Goal: Information Seeking & Learning: Obtain resource

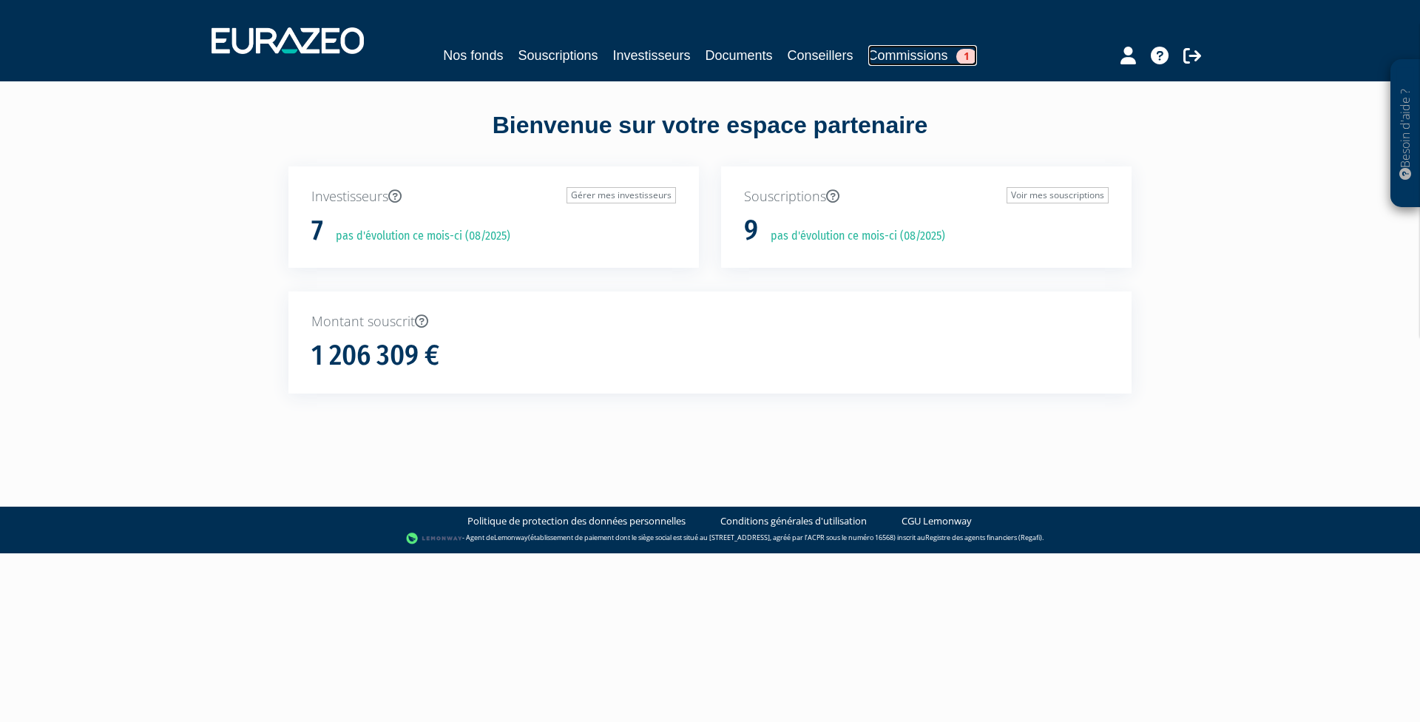
click at [902, 56] on link "Commissions 1" at bounding box center [922, 55] width 109 height 21
click at [737, 53] on link "Documents" at bounding box center [739, 55] width 67 height 21
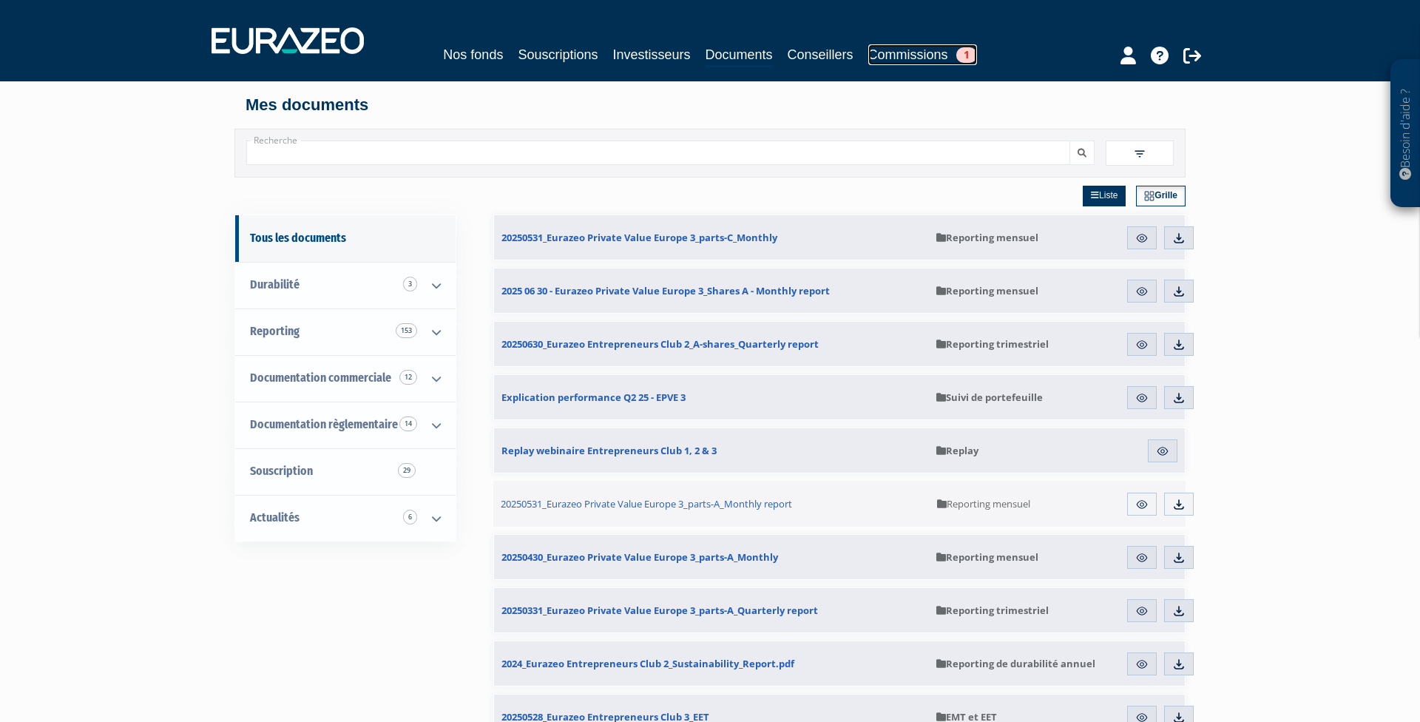
click at [908, 61] on link "Commissions 1" at bounding box center [922, 54] width 109 height 21
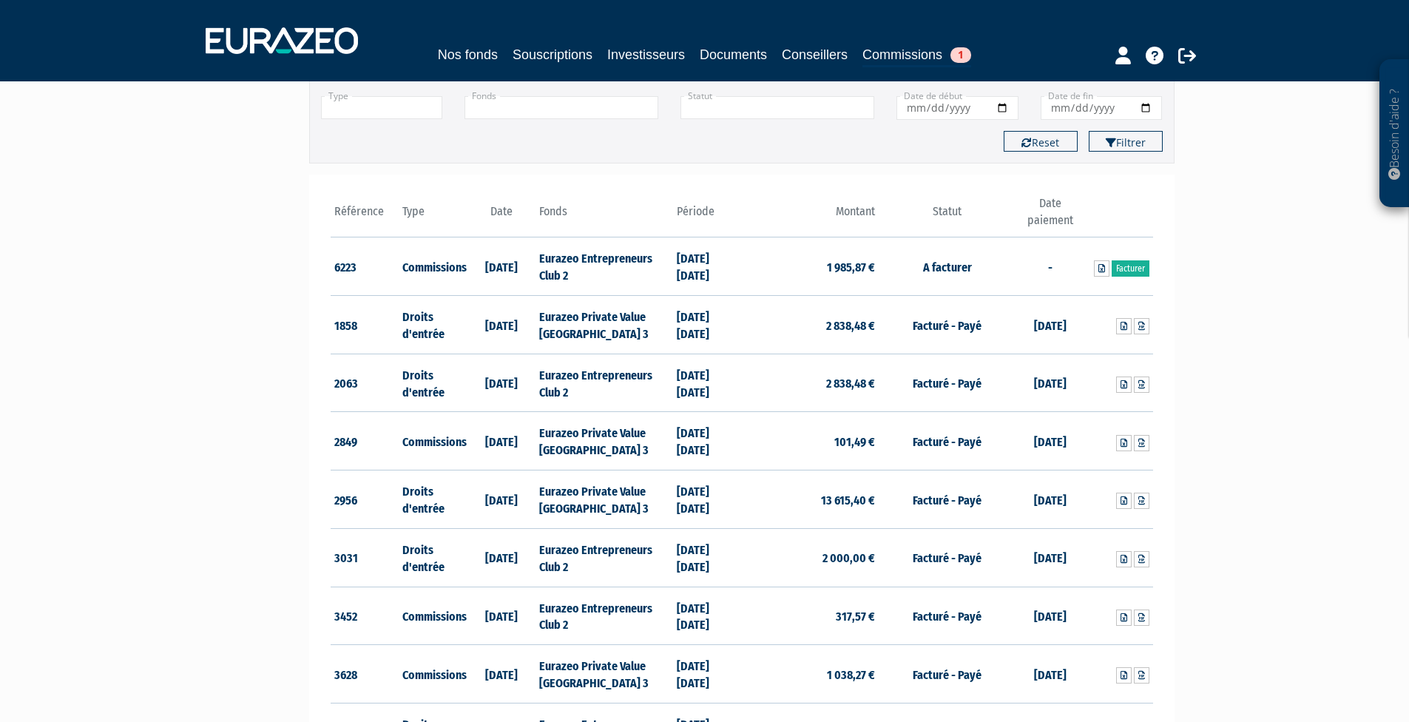
scroll to position [125, 0]
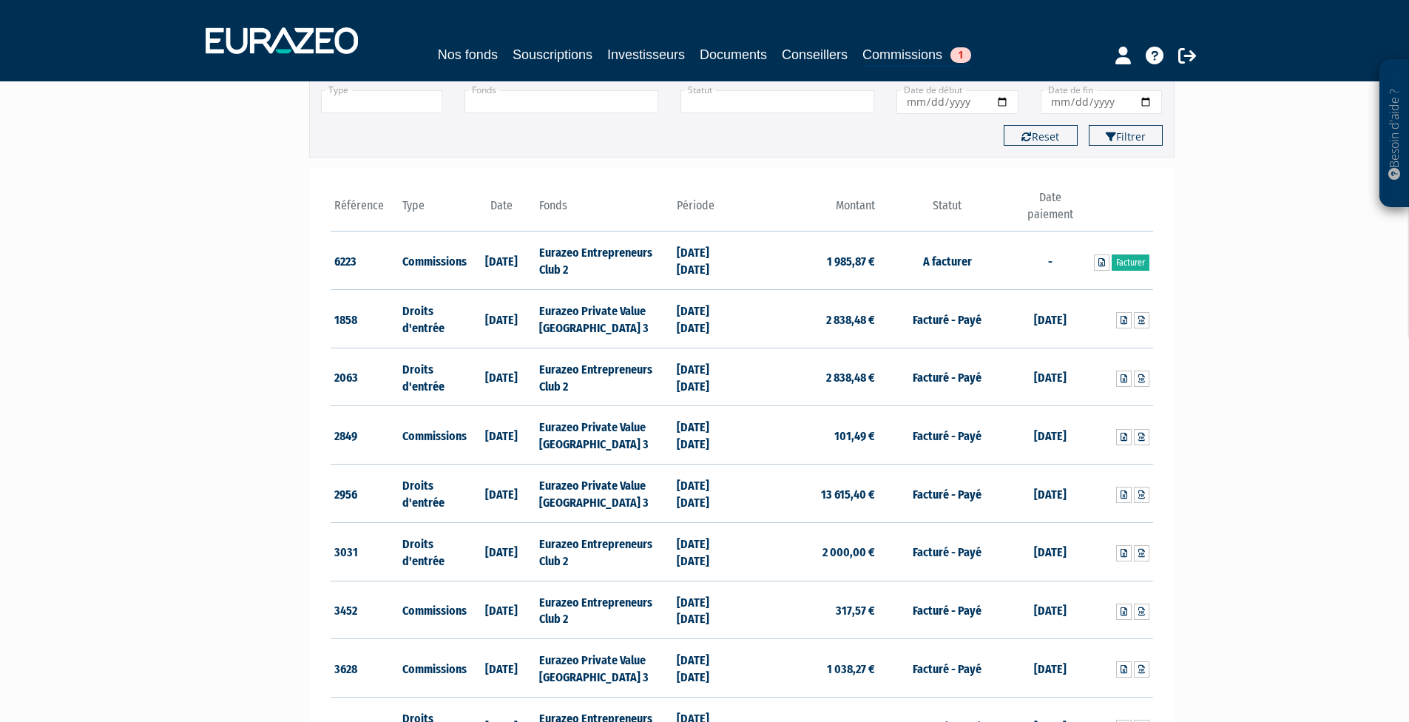
drag, startPoint x: 207, startPoint y: 408, endPoint x: 201, endPoint y: 424, distance: 17.3
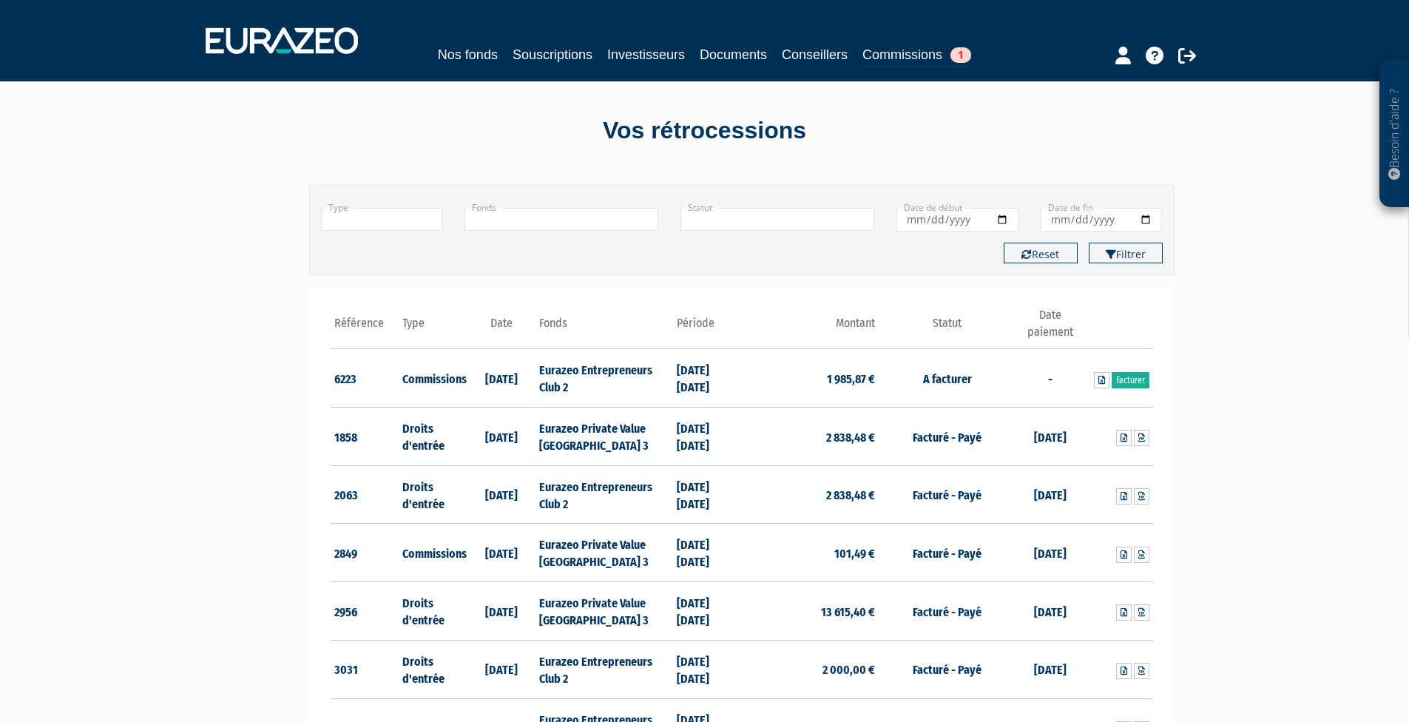
drag, startPoint x: 207, startPoint y: 400, endPoint x: 211, endPoint y: 386, distance: 14.5
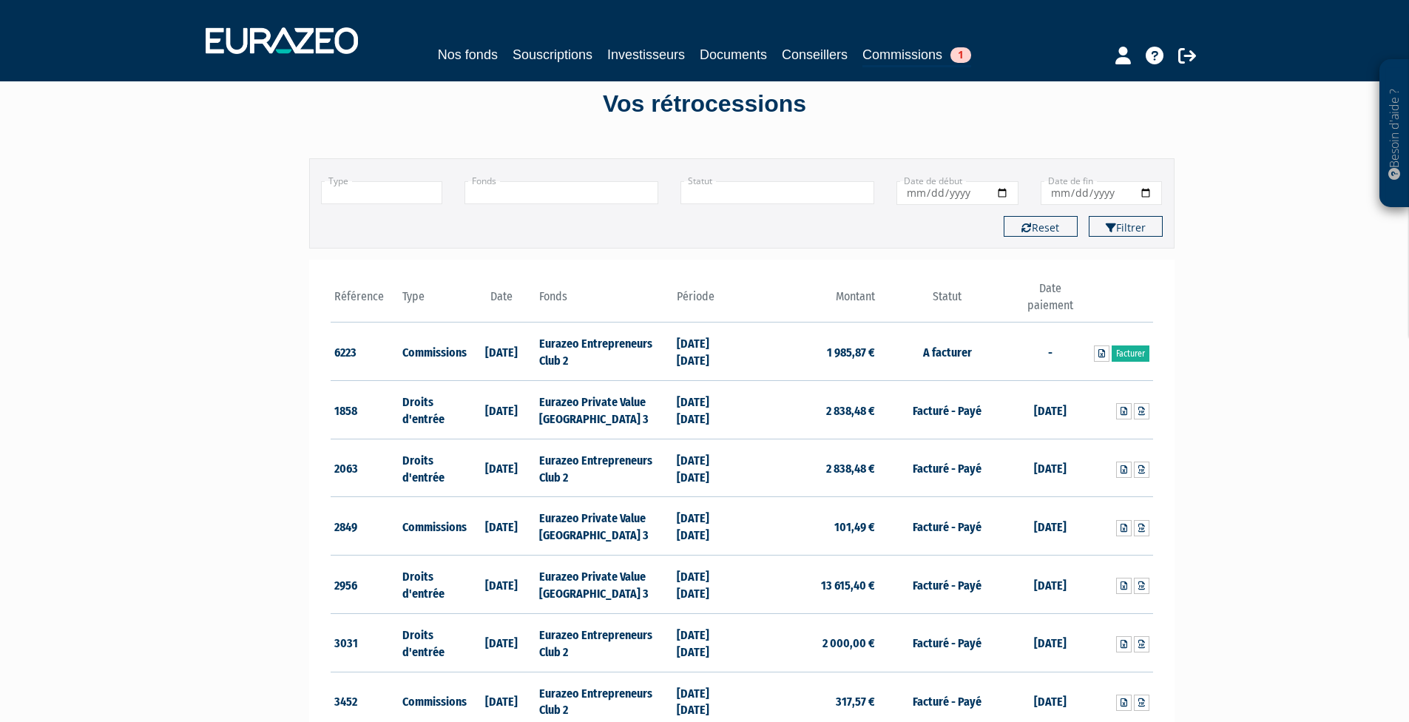
drag, startPoint x: 211, startPoint y: 386, endPoint x: 206, endPoint y: 404, distance: 18.5
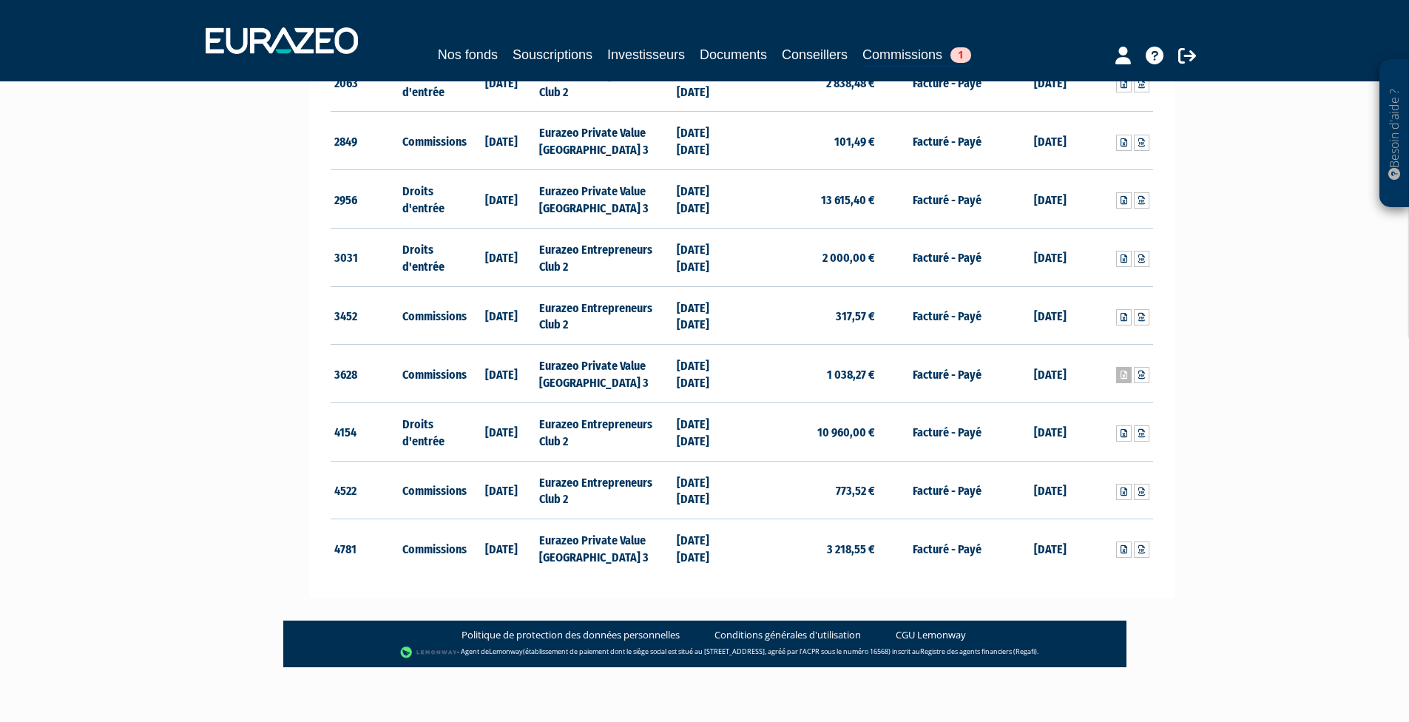
scroll to position [424, 0]
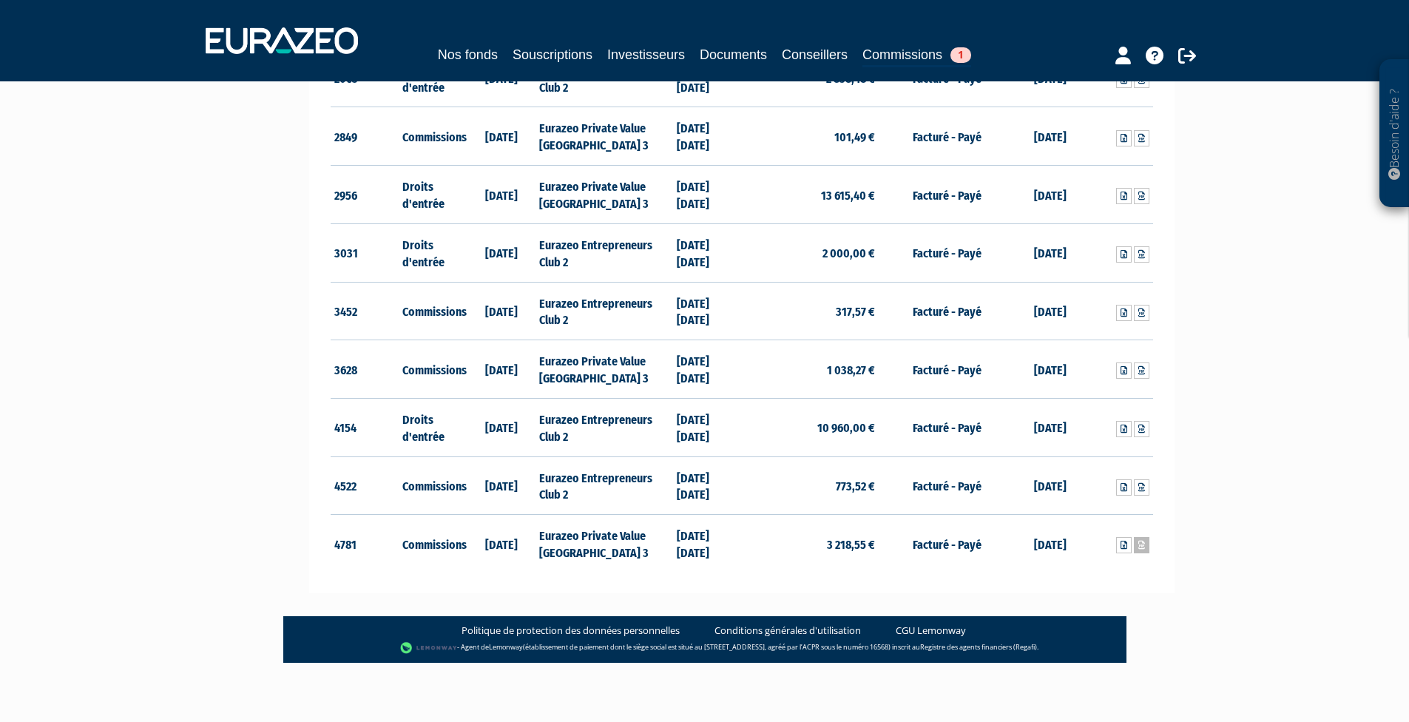
click at [1141, 543] on icon at bounding box center [1141, 545] width 7 height 9
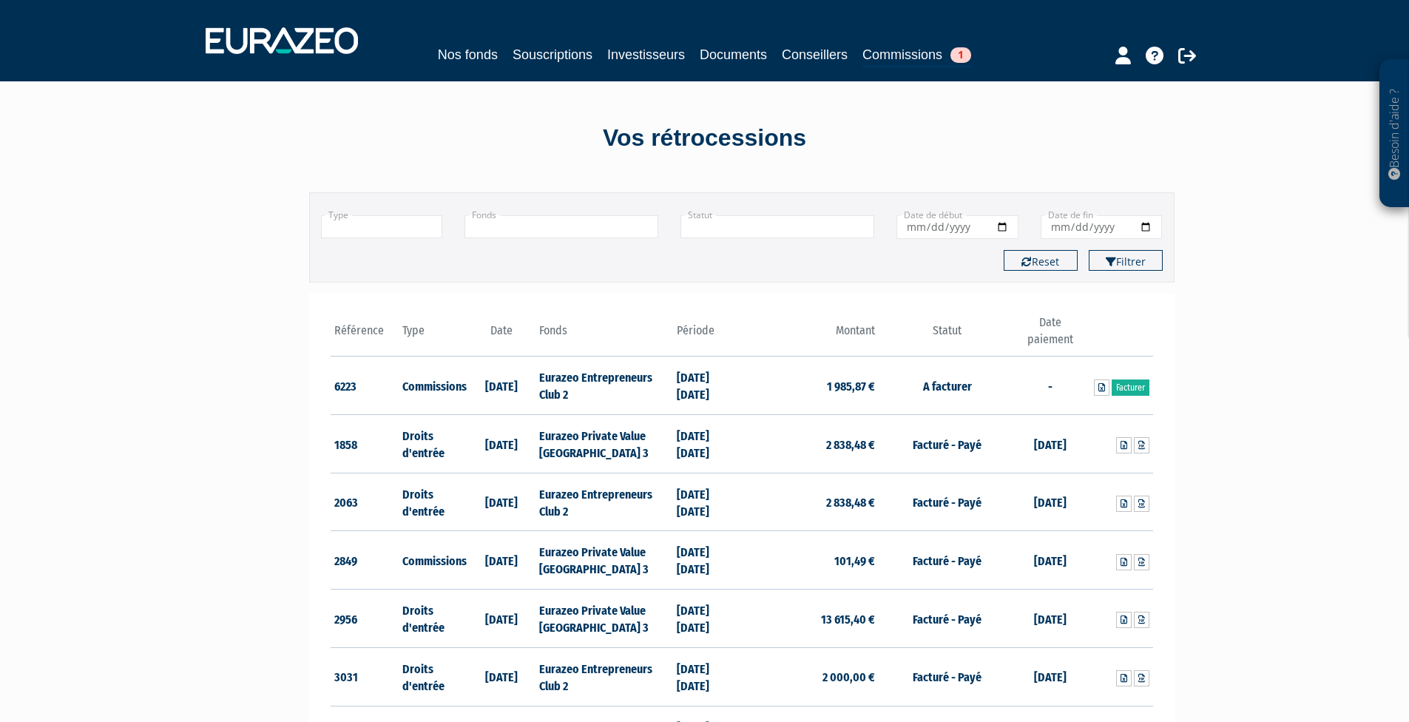
click at [376, 223] on input "+" at bounding box center [382, 226] width 122 height 23
click at [952, 231] on input "Date de début" at bounding box center [958, 227] width 122 height 24
type input "+"
click at [1005, 228] on input "Date de début" at bounding box center [958, 227] width 122 height 24
type input "[DATE]"
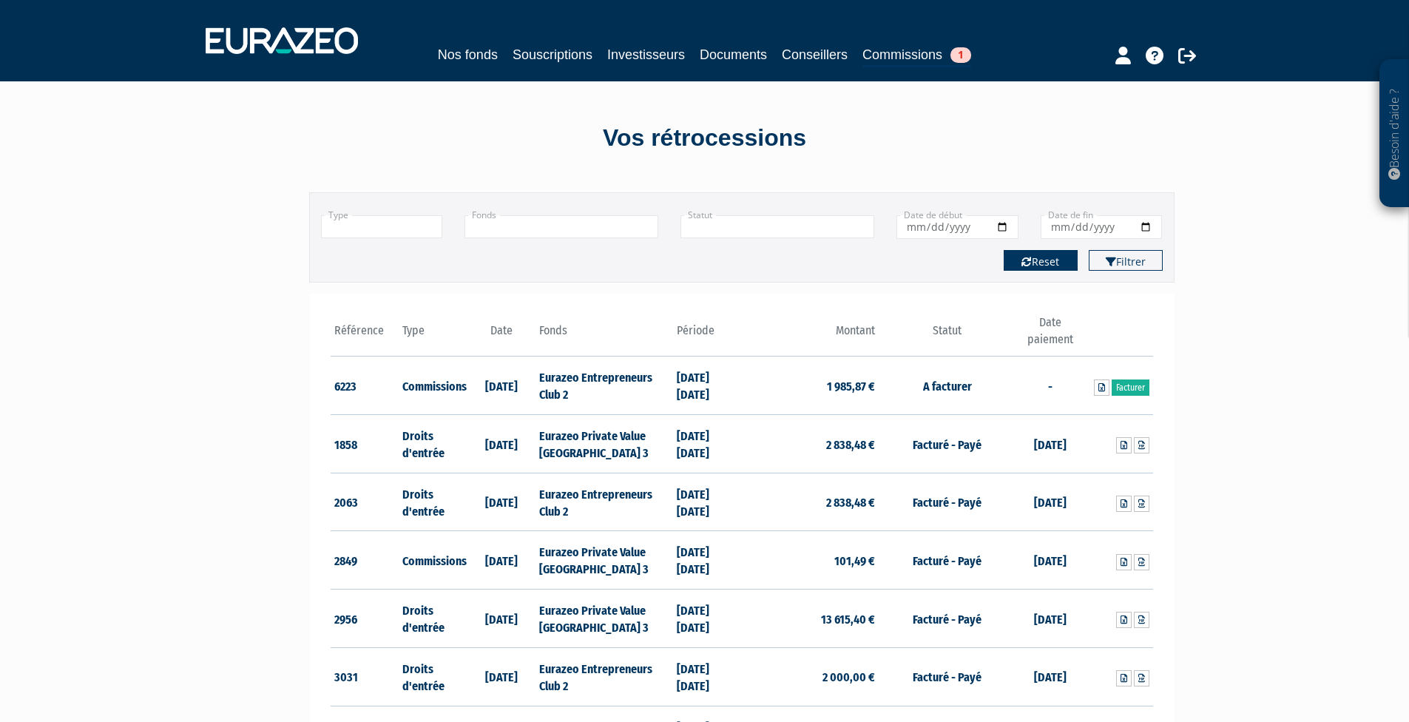
click at [1048, 263] on button "Reset" at bounding box center [1041, 260] width 74 height 21
type input "+"
click at [938, 228] on input "Date de début" at bounding box center [958, 227] width 122 height 24
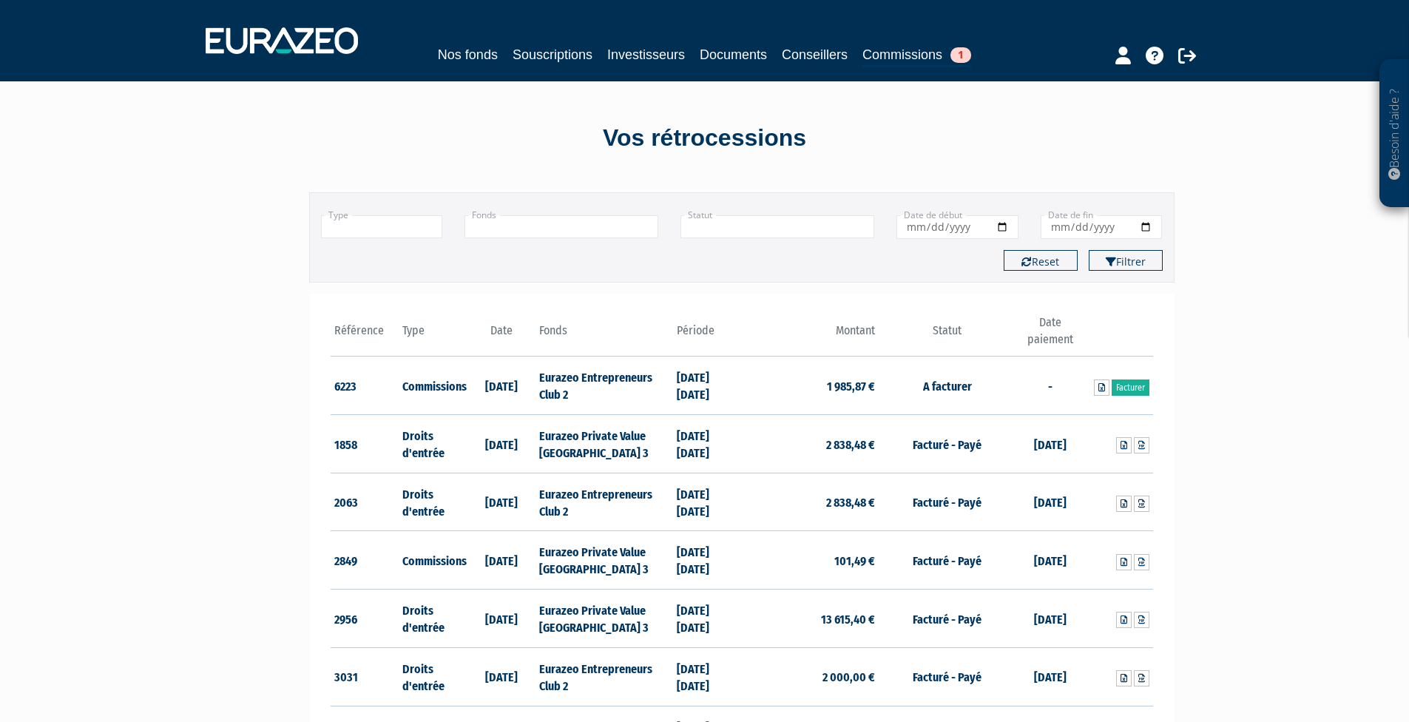
click at [996, 225] on input "Date de début" at bounding box center [958, 227] width 122 height 24
click at [999, 227] on input "Date de début" at bounding box center [958, 227] width 122 height 24
type input "[DATE]"
click at [1118, 256] on button "Filtrer" at bounding box center [1126, 260] width 74 height 21
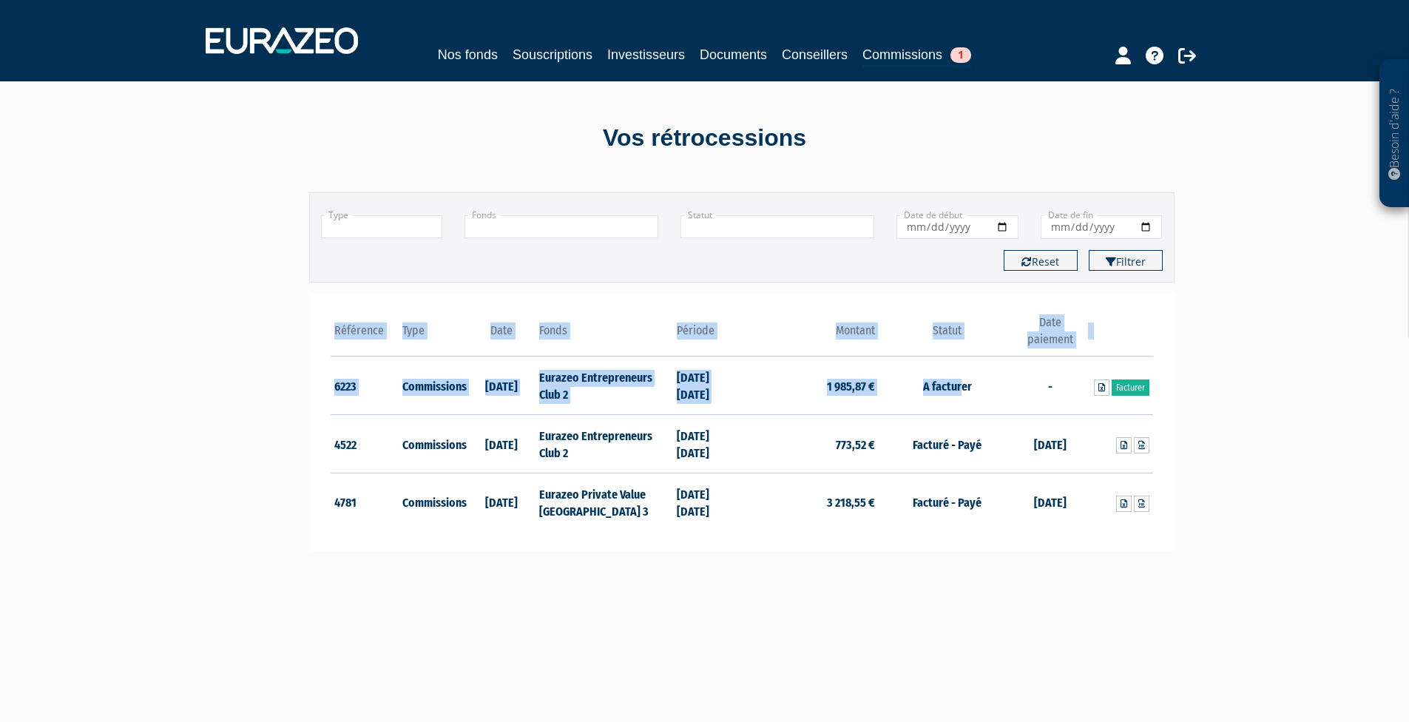
drag, startPoint x: 838, startPoint y: 382, endPoint x: 257, endPoint y: 376, distance: 580.7
click at [257, 376] on div "Besoin d'aide ? × J'ai besoin d'aide Si vous avez une question à propos du fonc…" at bounding box center [704, 473] width 1409 height 947
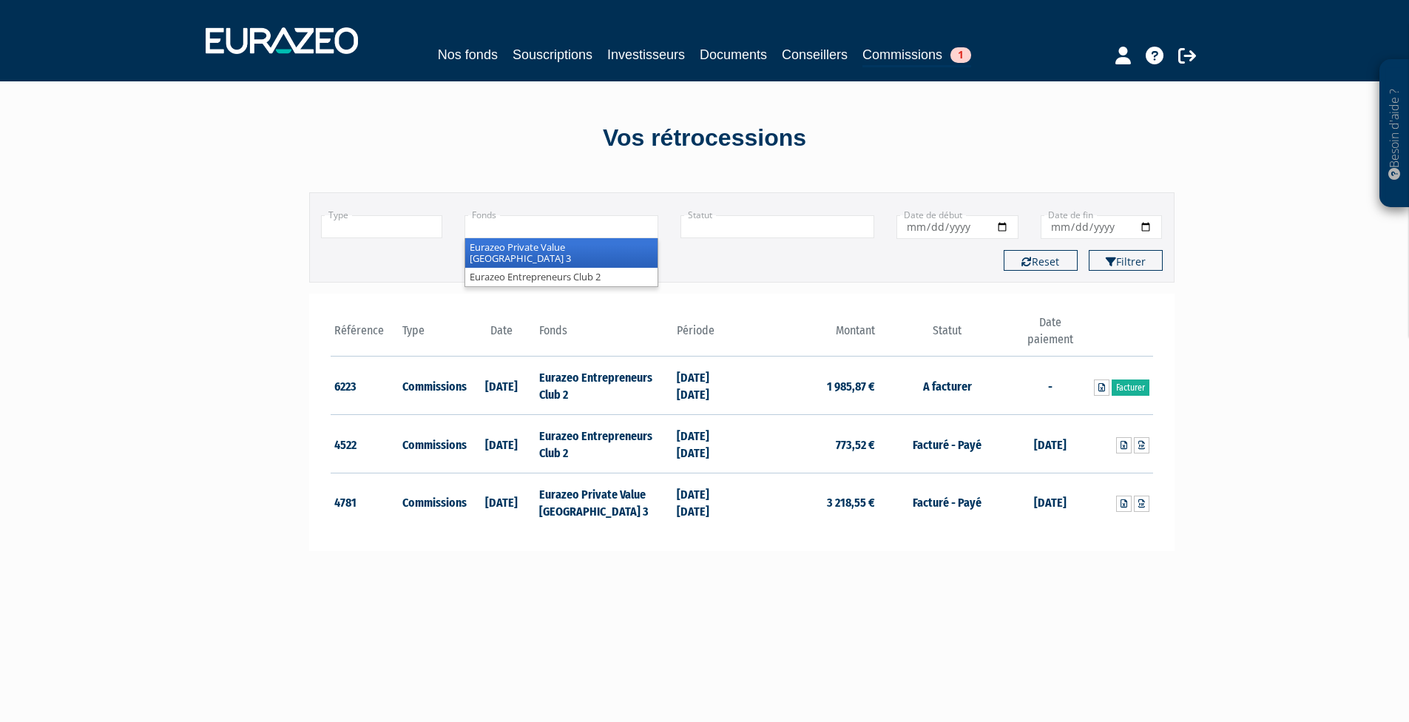
click at [587, 229] on input "text" at bounding box center [562, 226] width 194 height 23
click at [561, 249] on li "Eurazeo Private Value [GEOGRAPHIC_DATA] 3" at bounding box center [561, 253] width 192 height 30
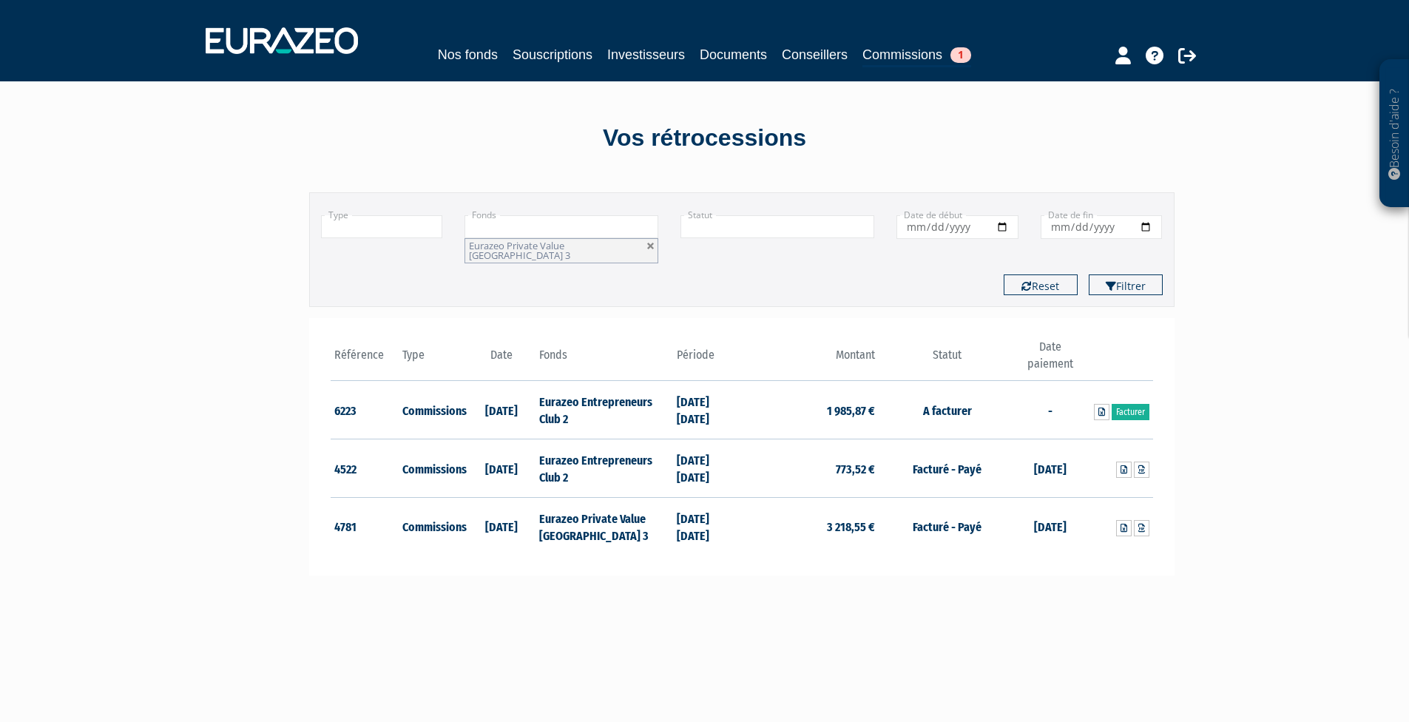
click at [1006, 225] on input "2024-12-31" at bounding box center [958, 227] width 122 height 24
drag, startPoint x: 1067, startPoint y: 274, endPoint x: 533, endPoint y: 209, distance: 538.7
click at [1067, 274] on button "Reset" at bounding box center [1041, 284] width 74 height 21
type input "+"
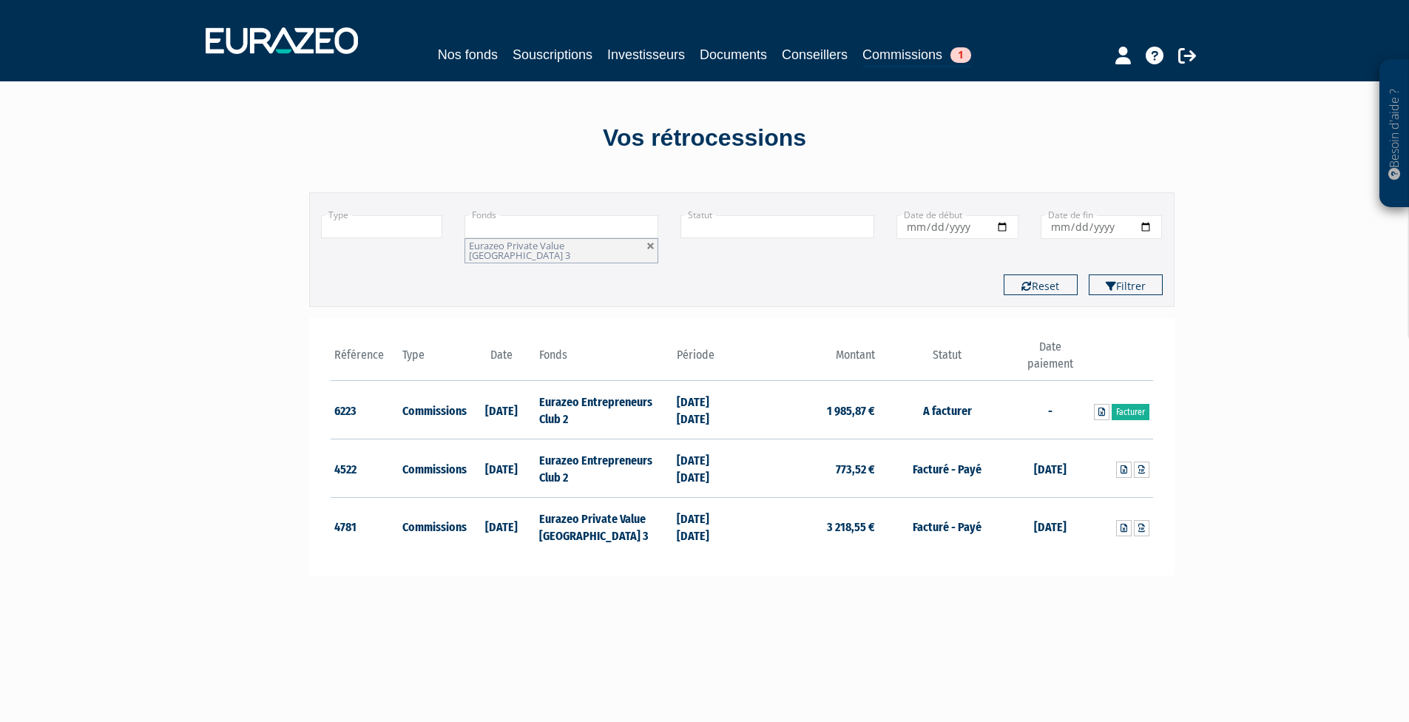
type input "+"
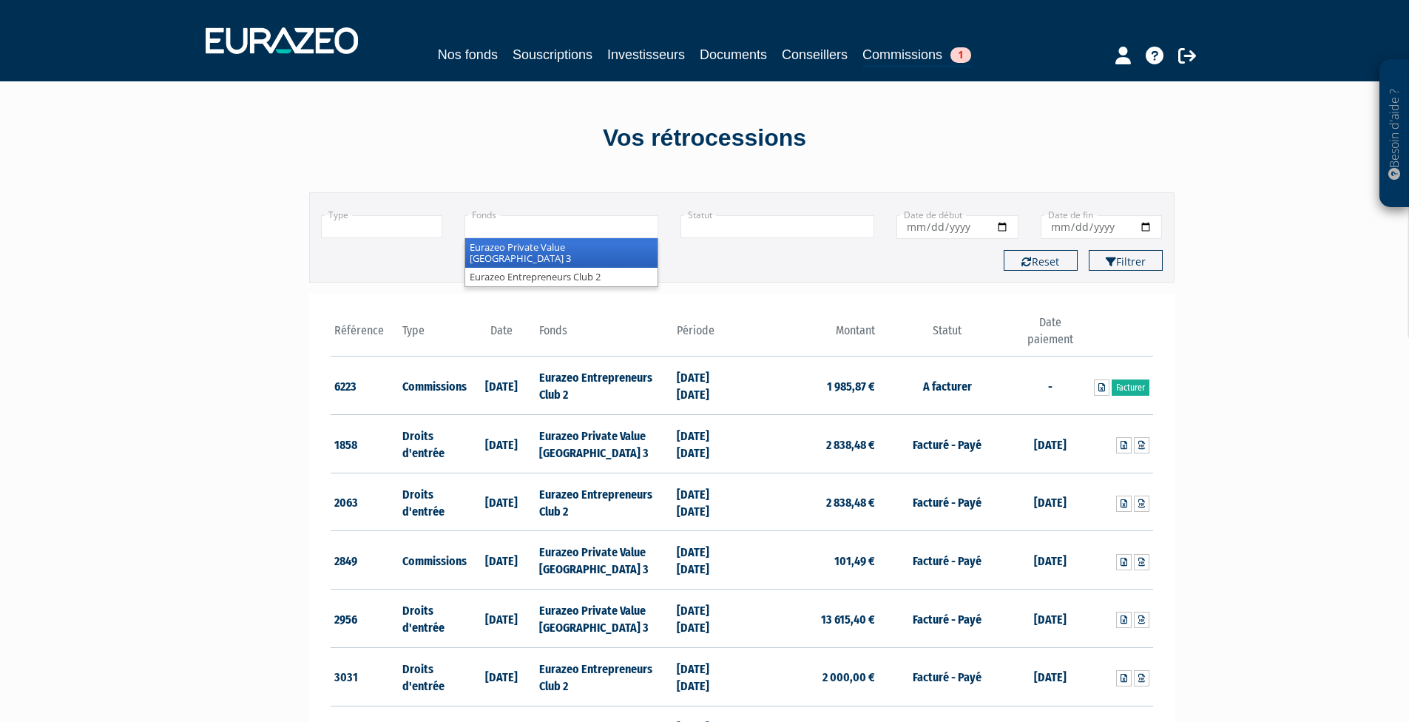
click at [524, 251] on li "Eurazeo Private Value Europe 3" at bounding box center [561, 253] width 192 height 30
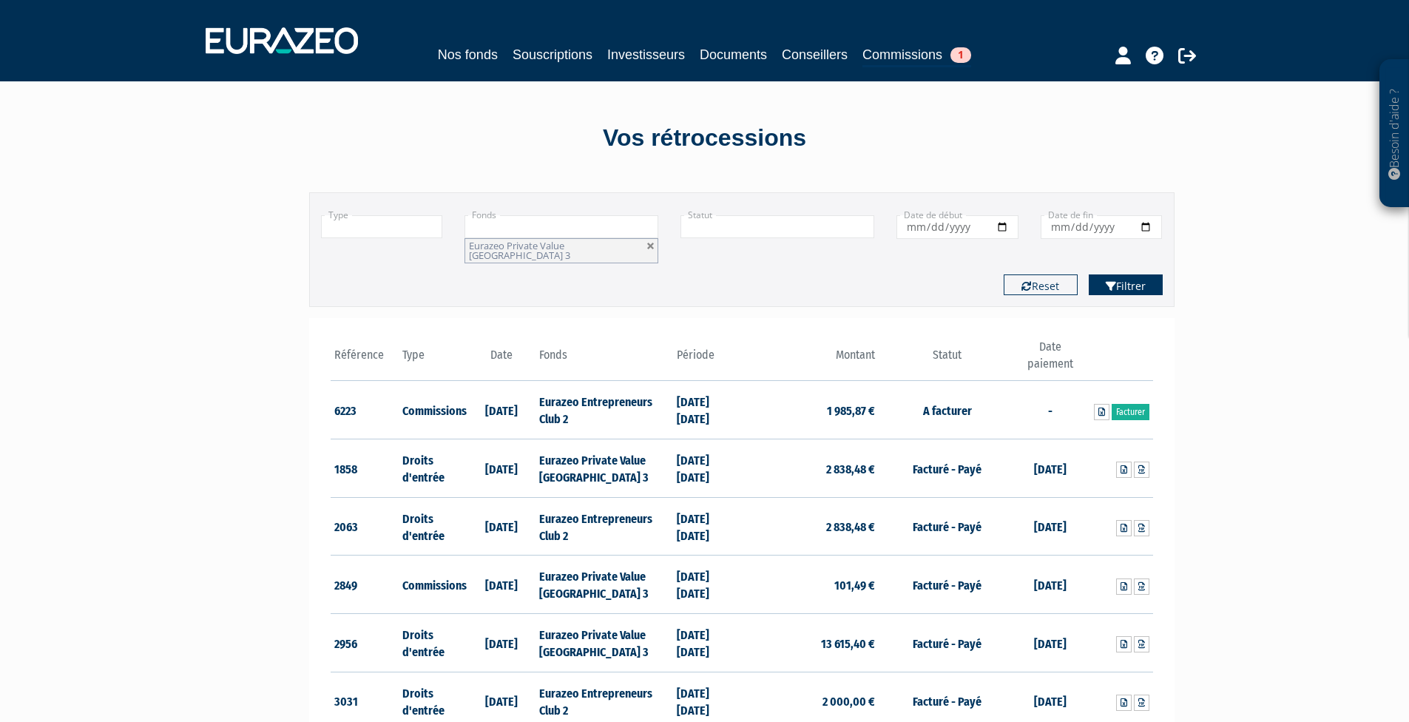
click at [1128, 274] on button "Filtrer" at bounding box center [1126, 284] width 74 height 21
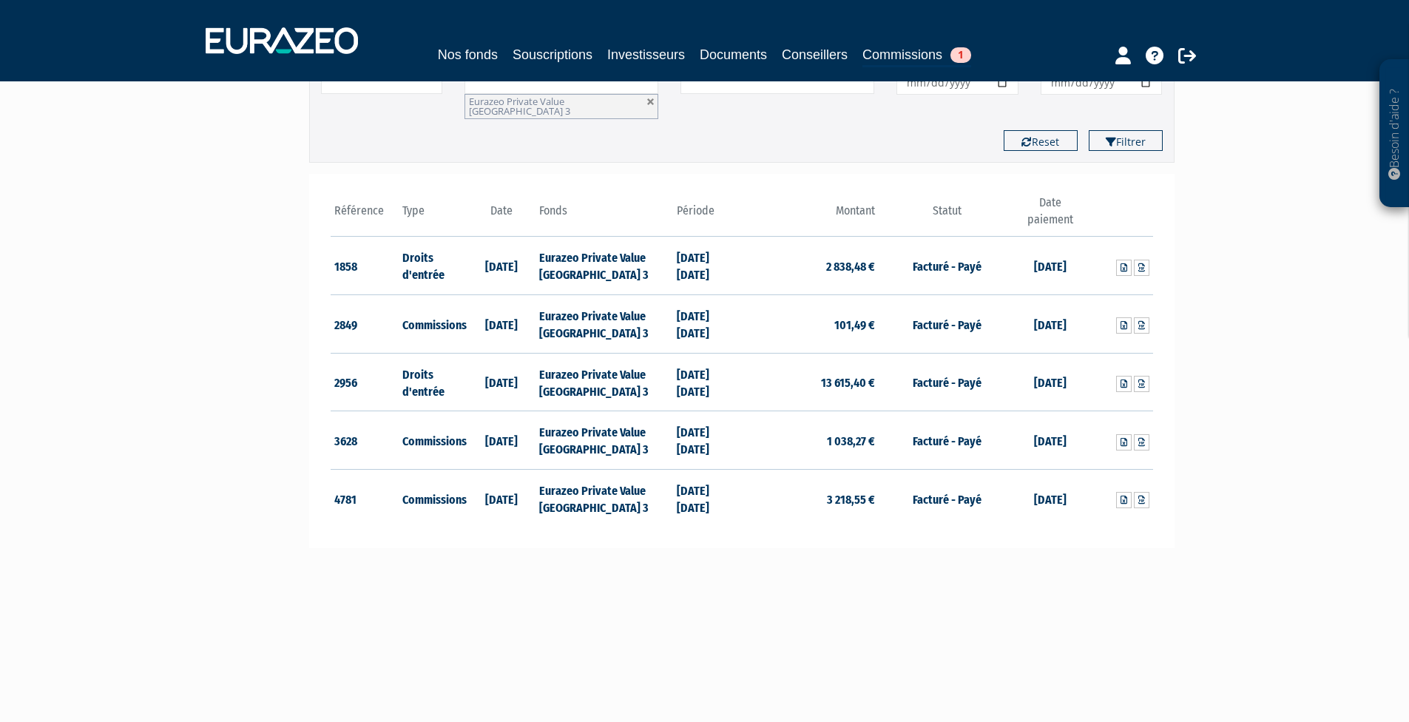
drag, startPoint x: 0, startPoint y: 0, endPoint x: 1265, endPoint y: 306, distance: 1301.4
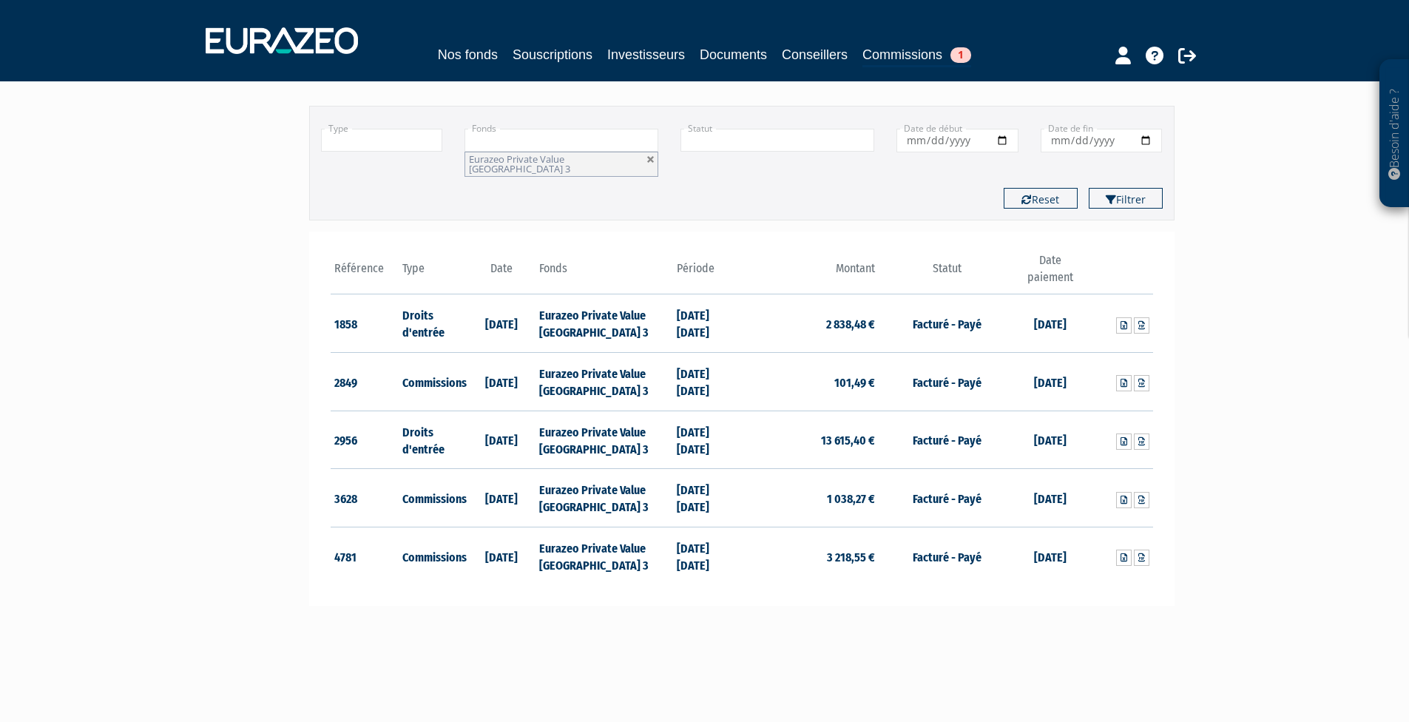
drag, startPoint x: 1265, startPoint y: 306, endPoint x: 1258, endPoint y: 336, distance: 30.3
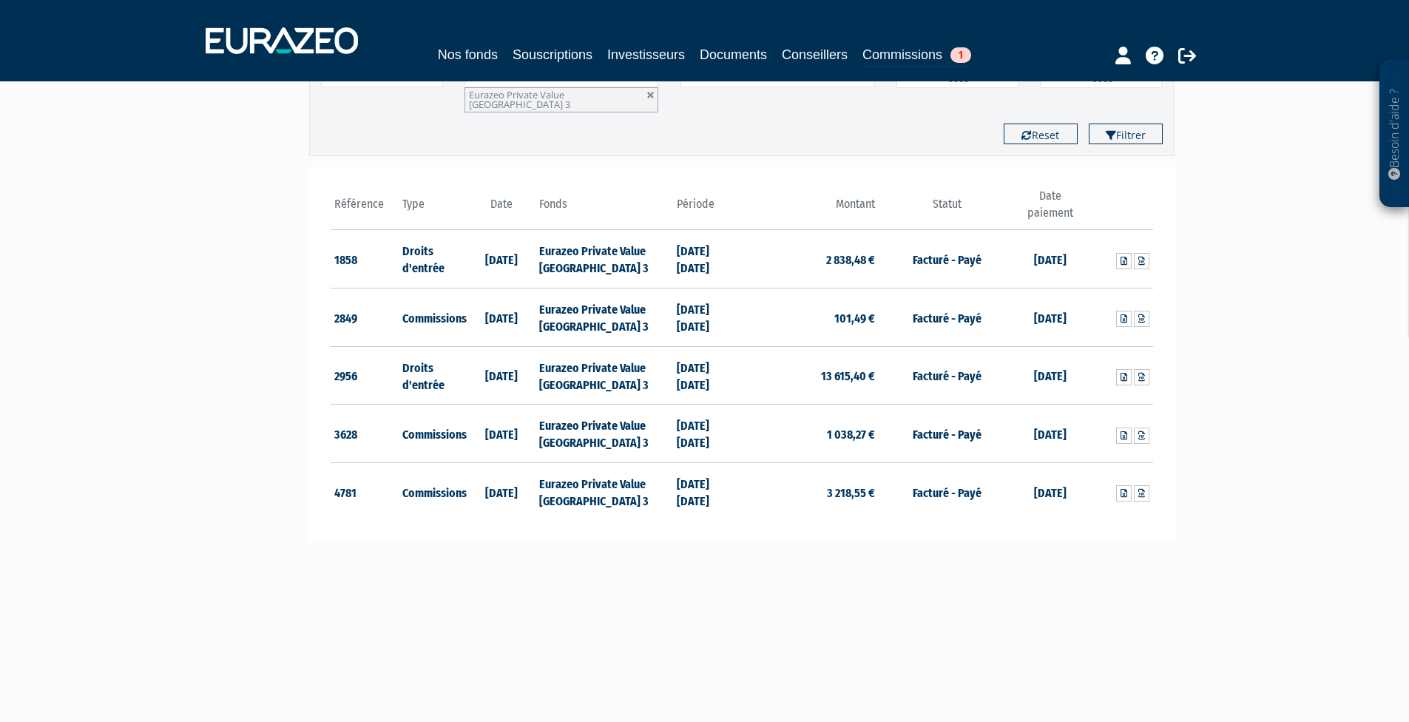
drag, startPoint x: 1258, startPoint y: 336, endPoint x: 1252, endPoint y: 356, distance: 20.8
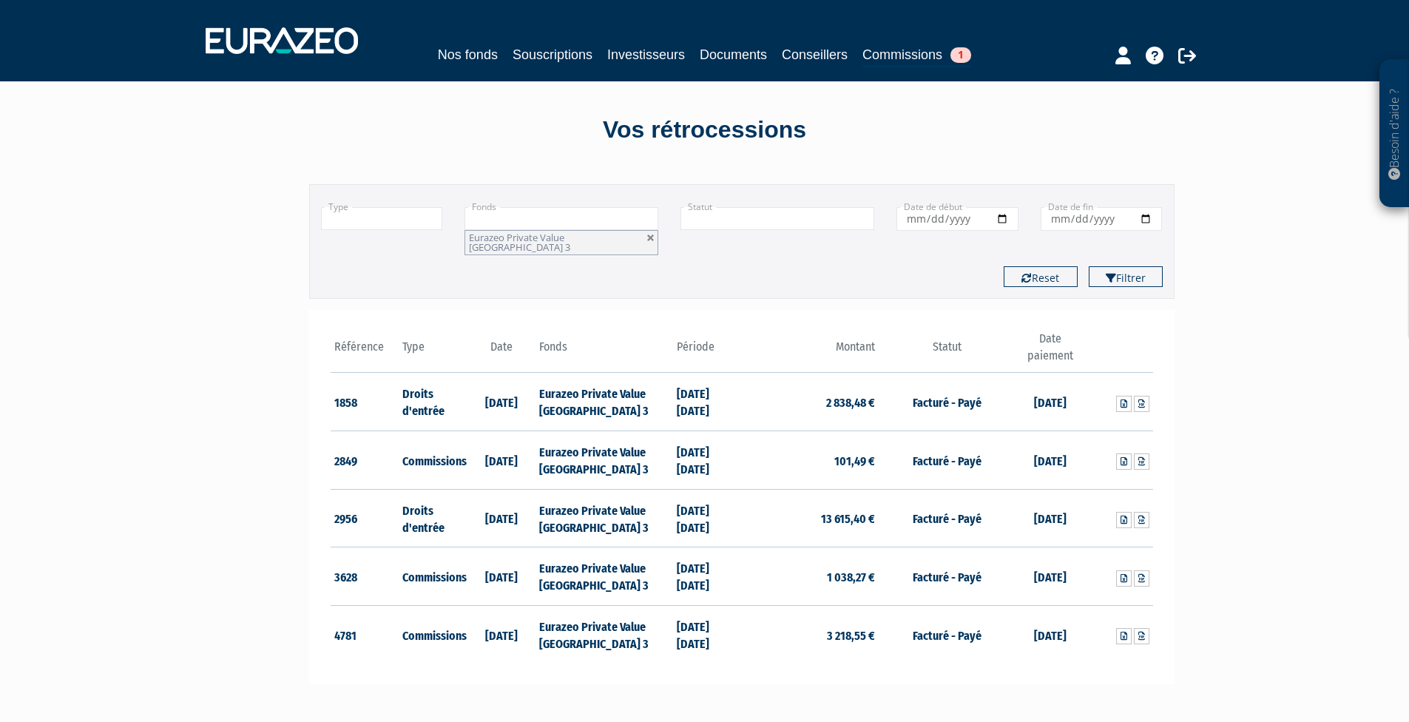
scroll to position [0, 0]
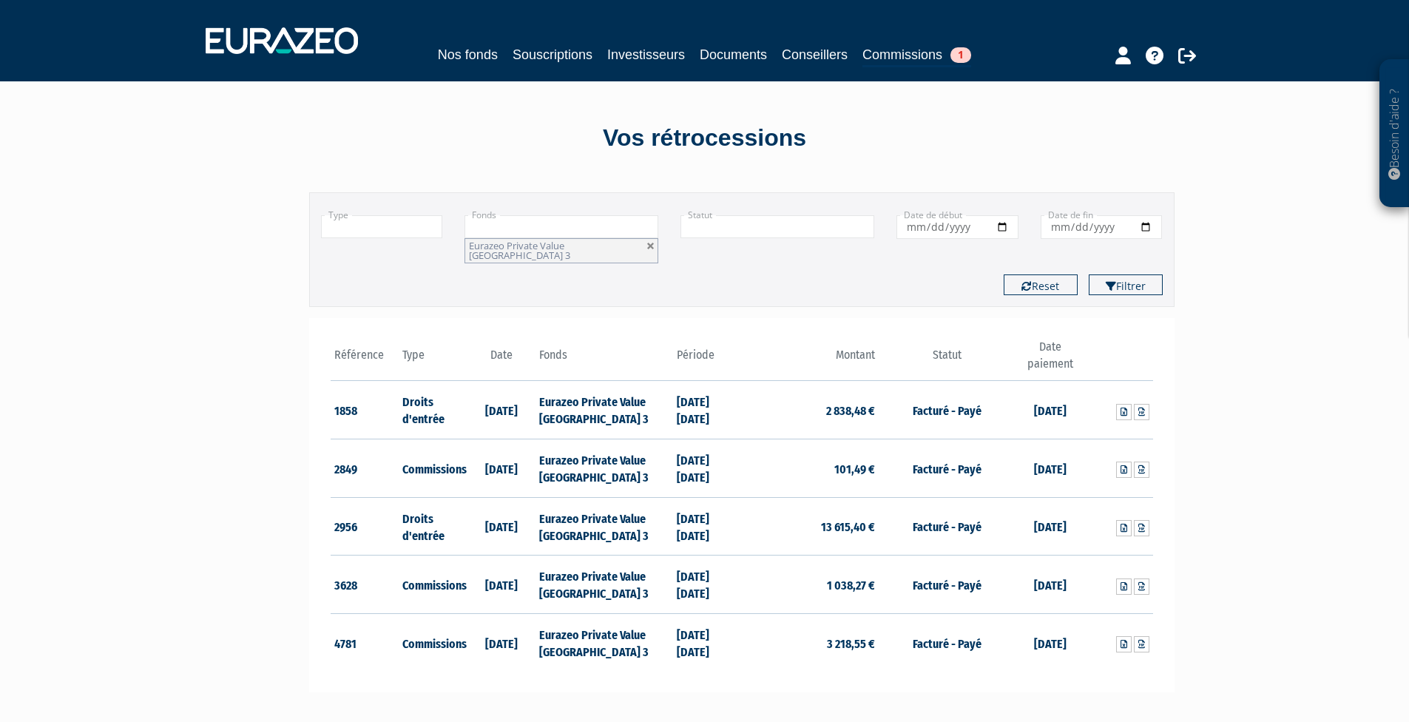
drag, startPoint x: 1252, startPoint y: 356, endPoint x: 1255, endPoint y: 323, distance: 33.4
click at [646, 53] on link "Investisseurs" at bounding box center [646, 54] width 78 height 21
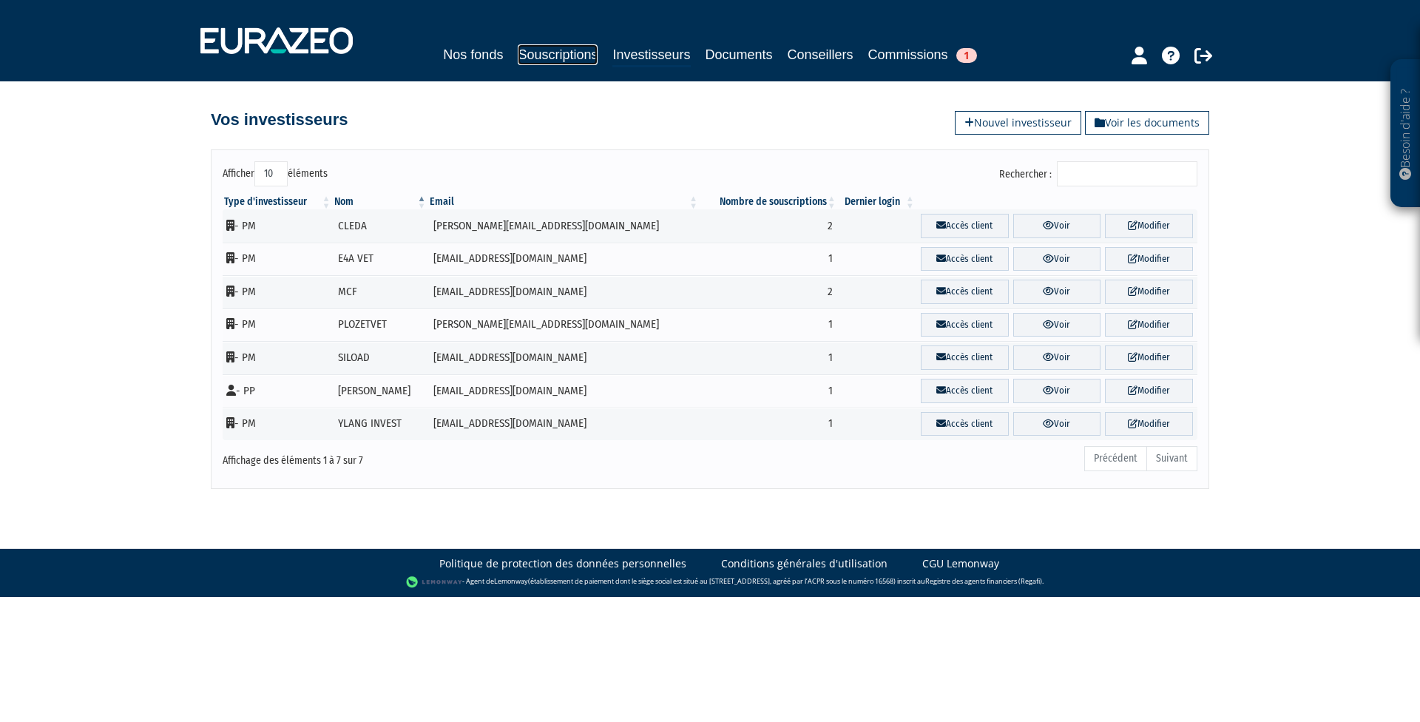
click at [521, 54] on link "Souscriptions" at bounding box center [558, 54] width 80 height 21
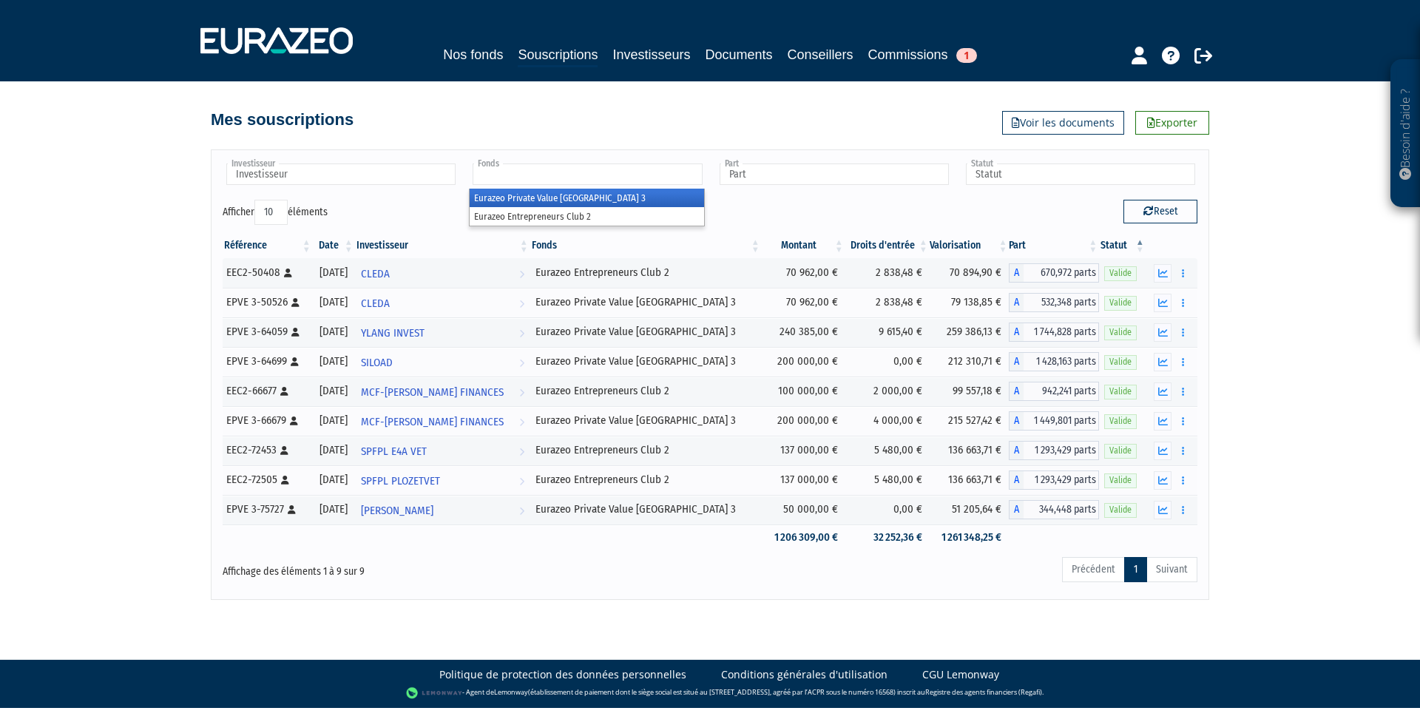
click at [533, 171] on input "text" at bounding box center [587, 173] width 229 height 21
click at [519, 200] on li "Eurazeo Private Value [GEOGRAPHIC_DATA] 3" at bounding box center [587, 198] width 234 height 18
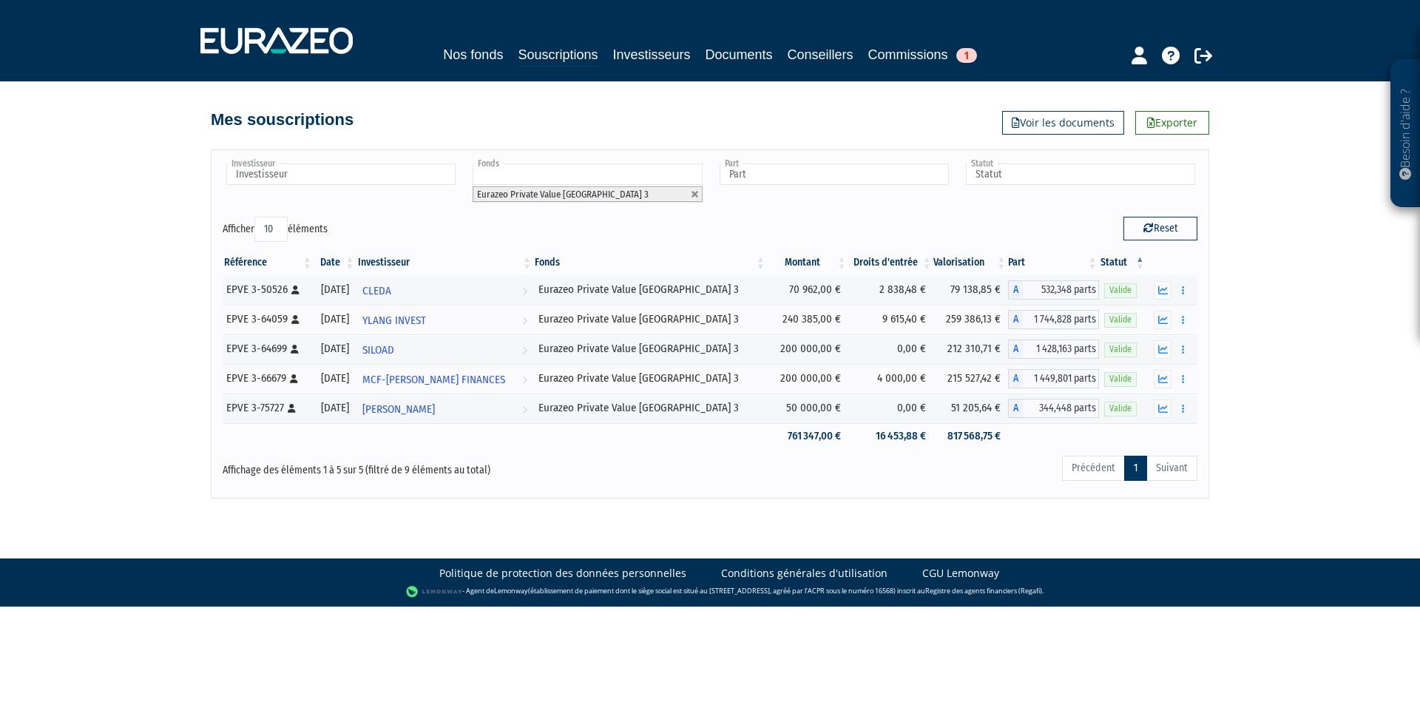
click at [142, 233] on div "Besoin d'aide ? × J'ai besoin d'aide Si vous avez une question à propos du fonc…" at bounding box center [710, 249] width 1420 height 499
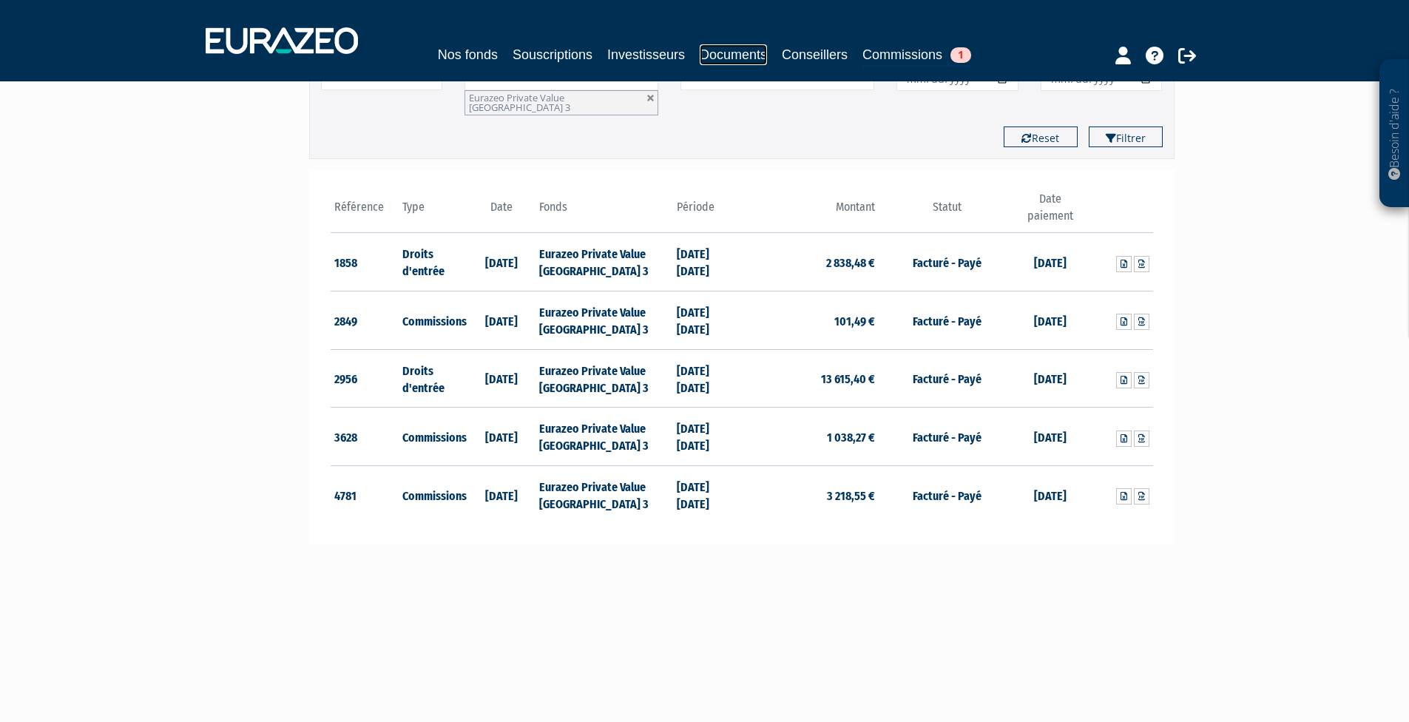
click at [749, 54] on link "Documents" at bounding box center [733, 54] width 67 height 21
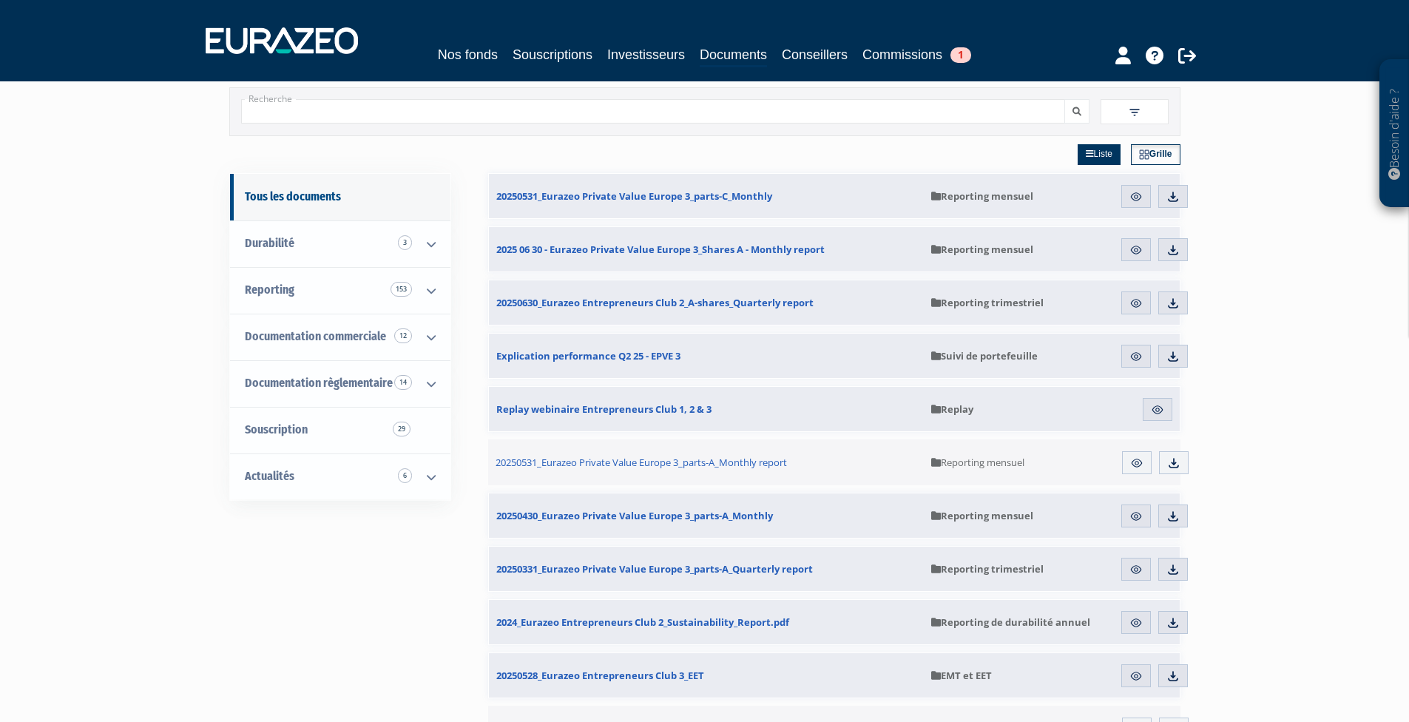
drag, startPoint x: 1240, startPoint y: 264, endPoint x: 1229, endPoint y: 311, distance: 48.8
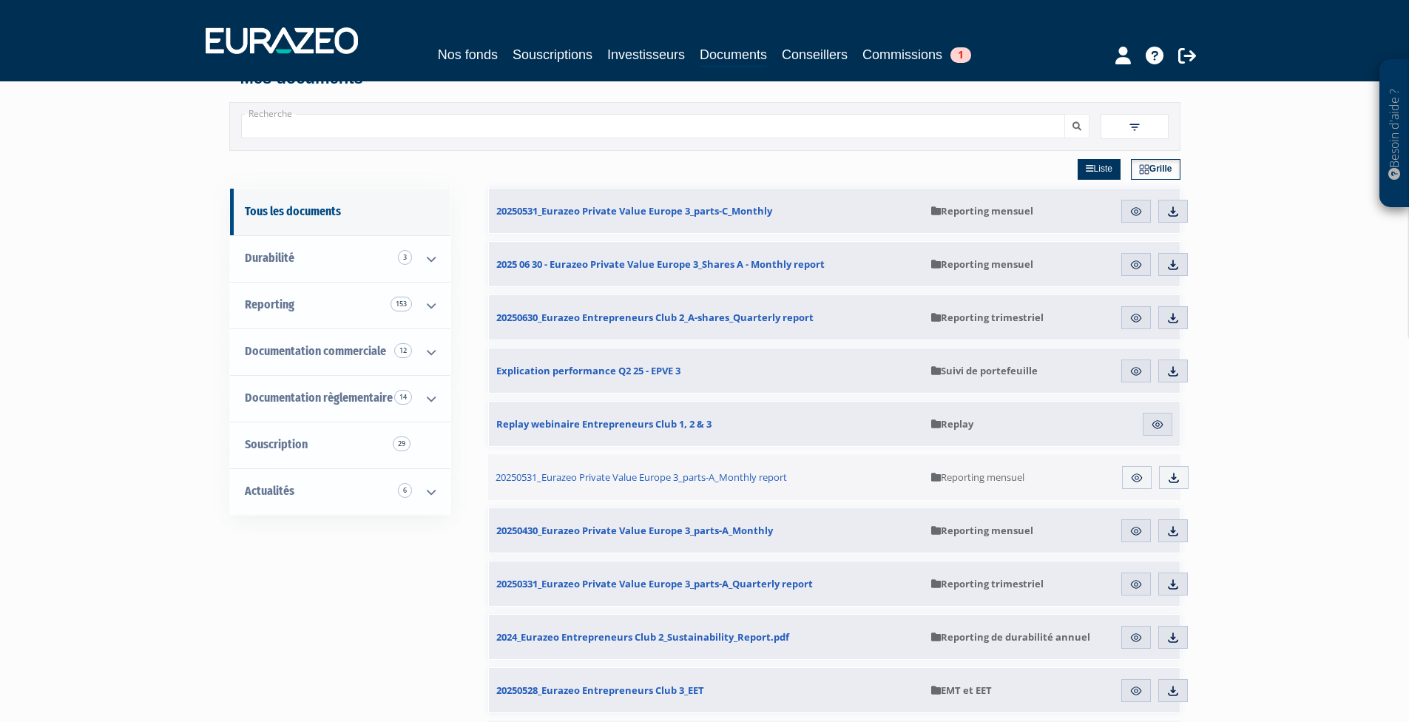
scroll to position [6, 0]
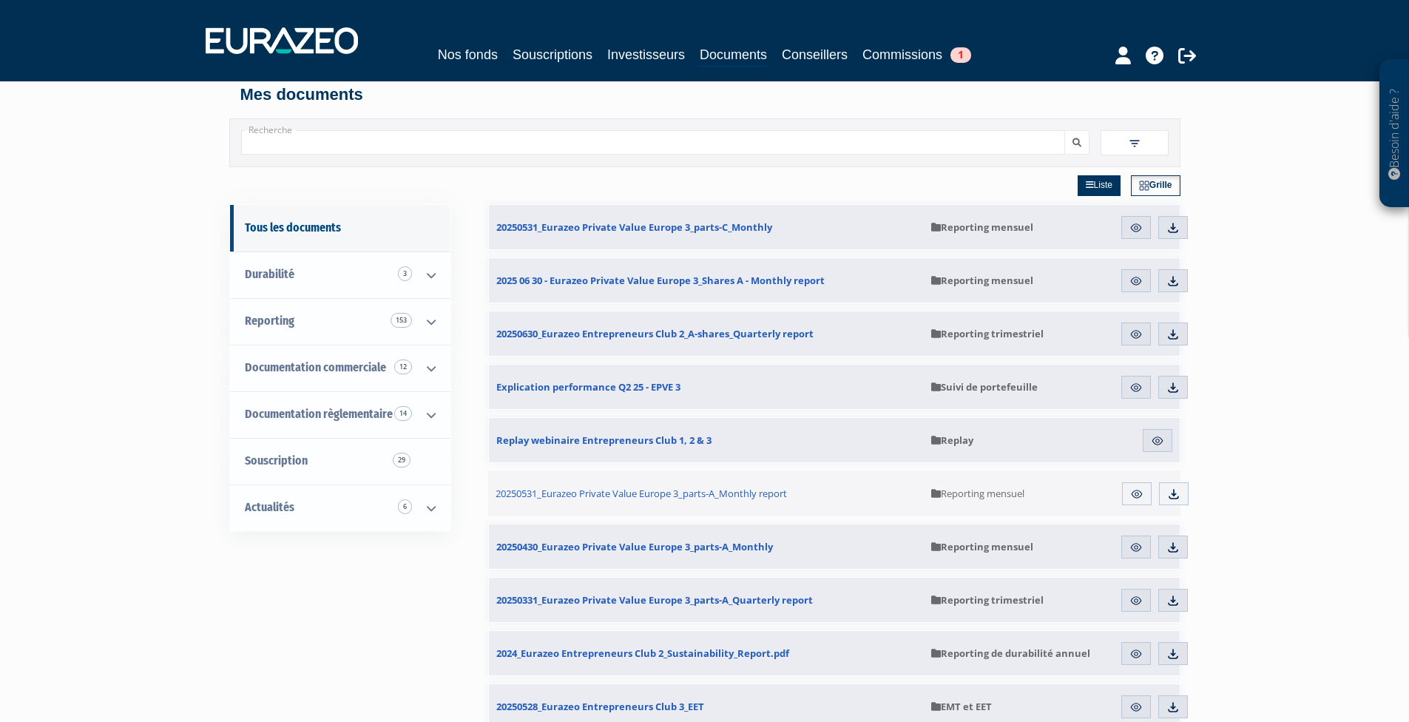
drag, startPoint x: 1228, startPoint y: 311, endPoint x: 1229, endPoint y: 275, distance: 35.5
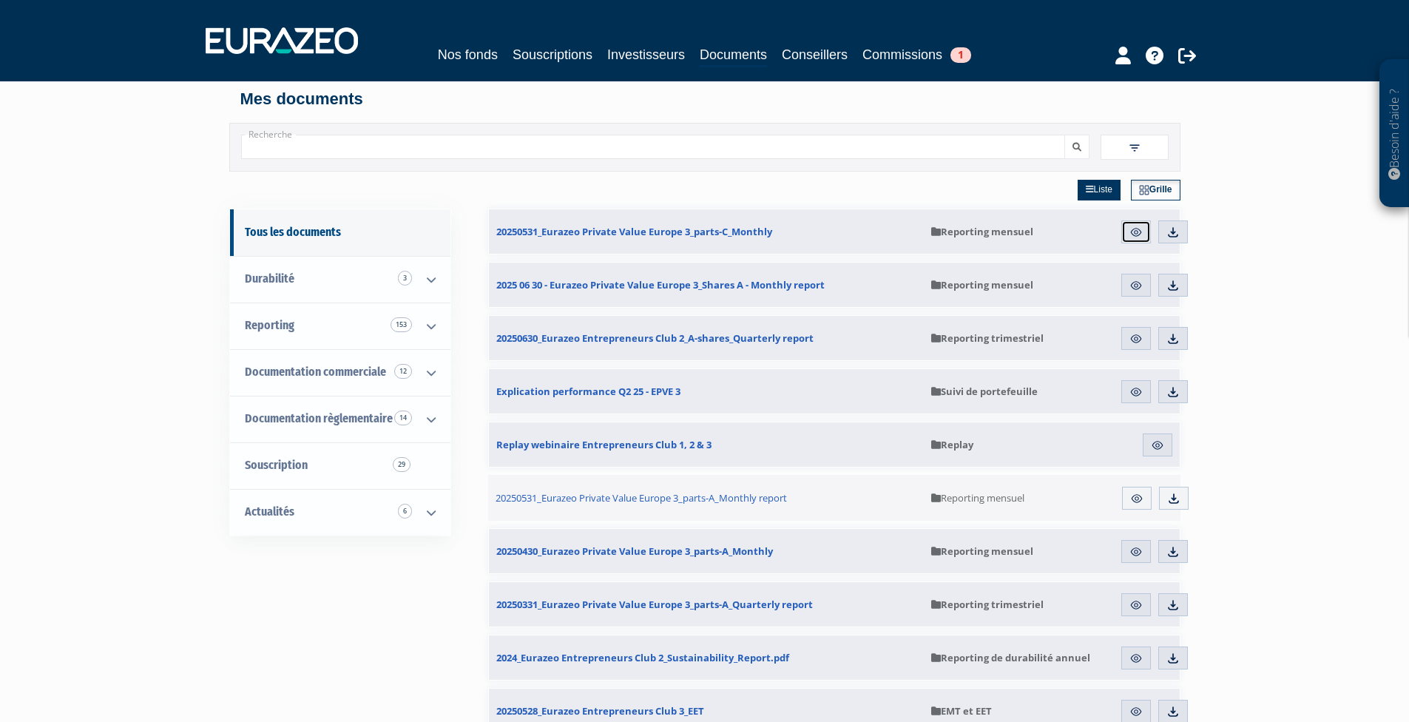
click at [1134, 231] on img at bounding box center [1136, 232] width 13 height 13
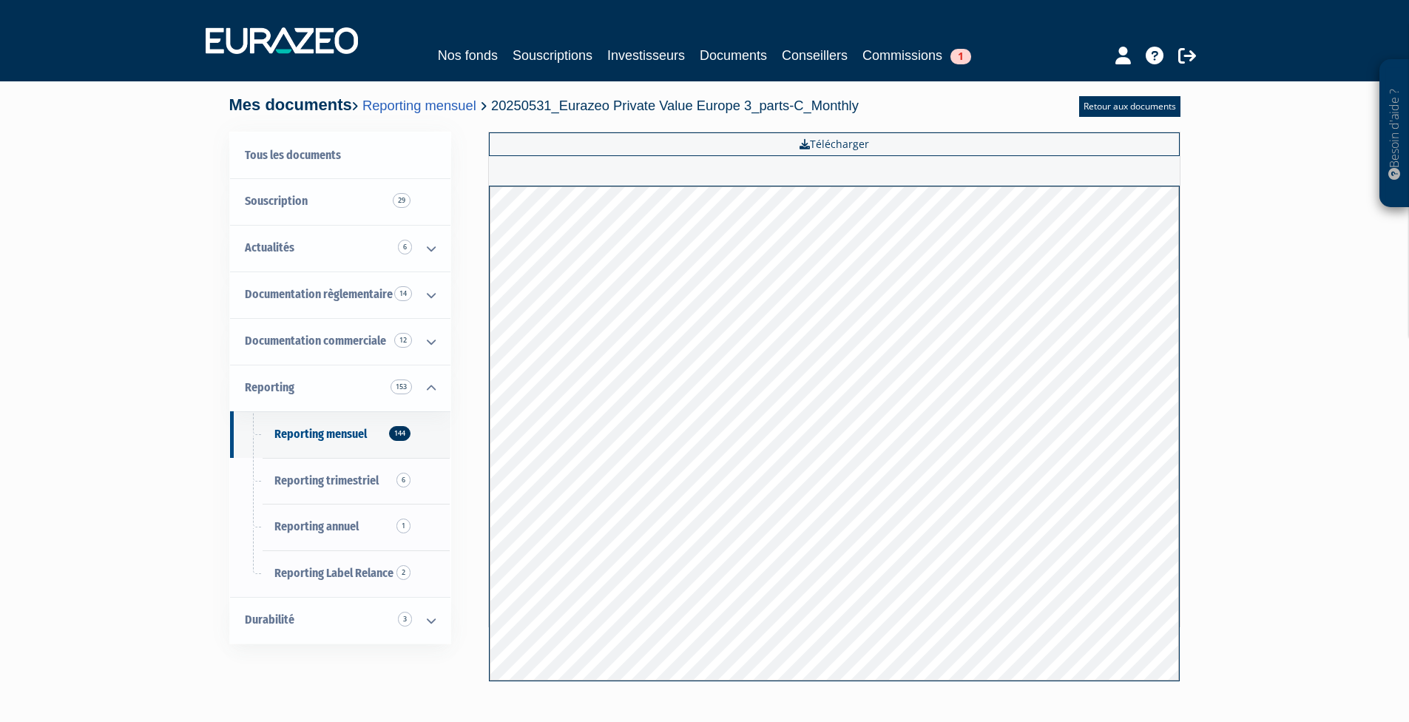
scroll to position [74, 0]
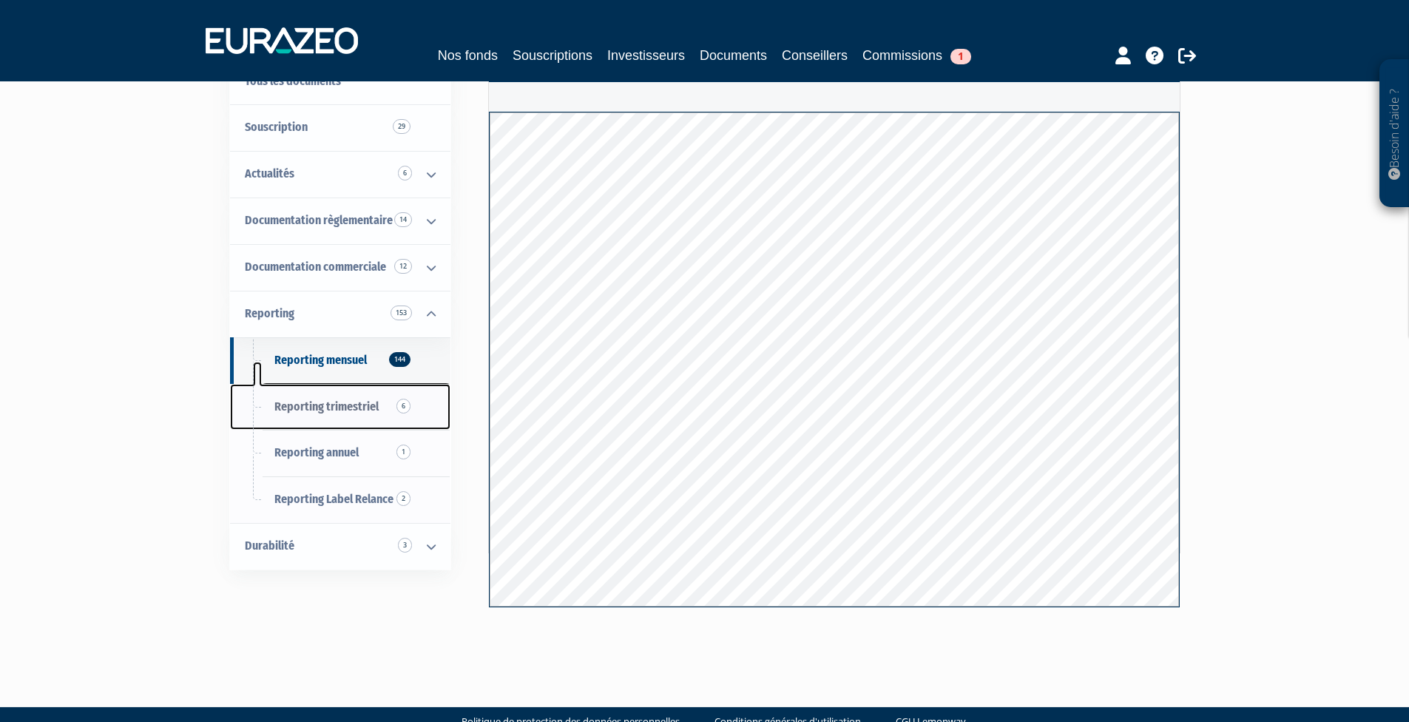
click at [348, 411] on span "Reporting trimestriel 6" at bounding box center [326, 406] width 104 height 14
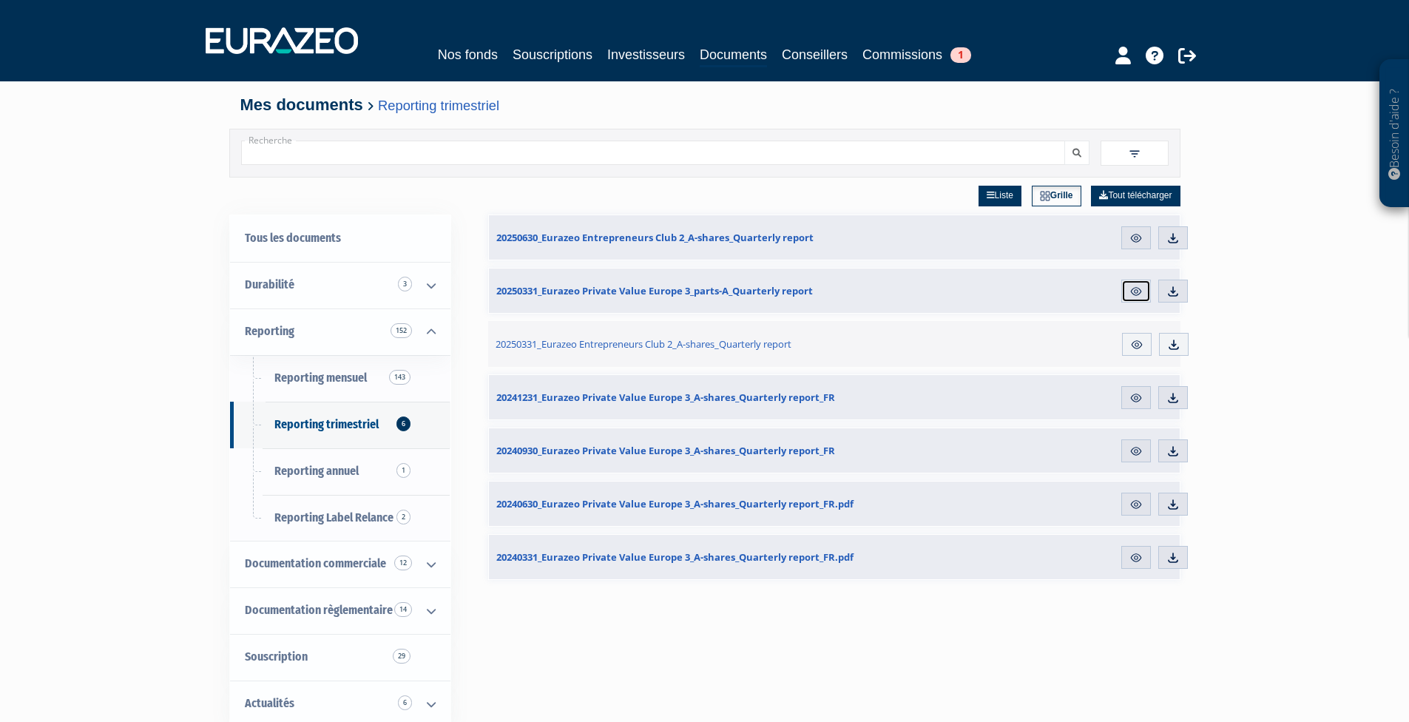
click at [1133, 283] on link "Aperçu" at bounding box center [1136, 292] width 30 height 24
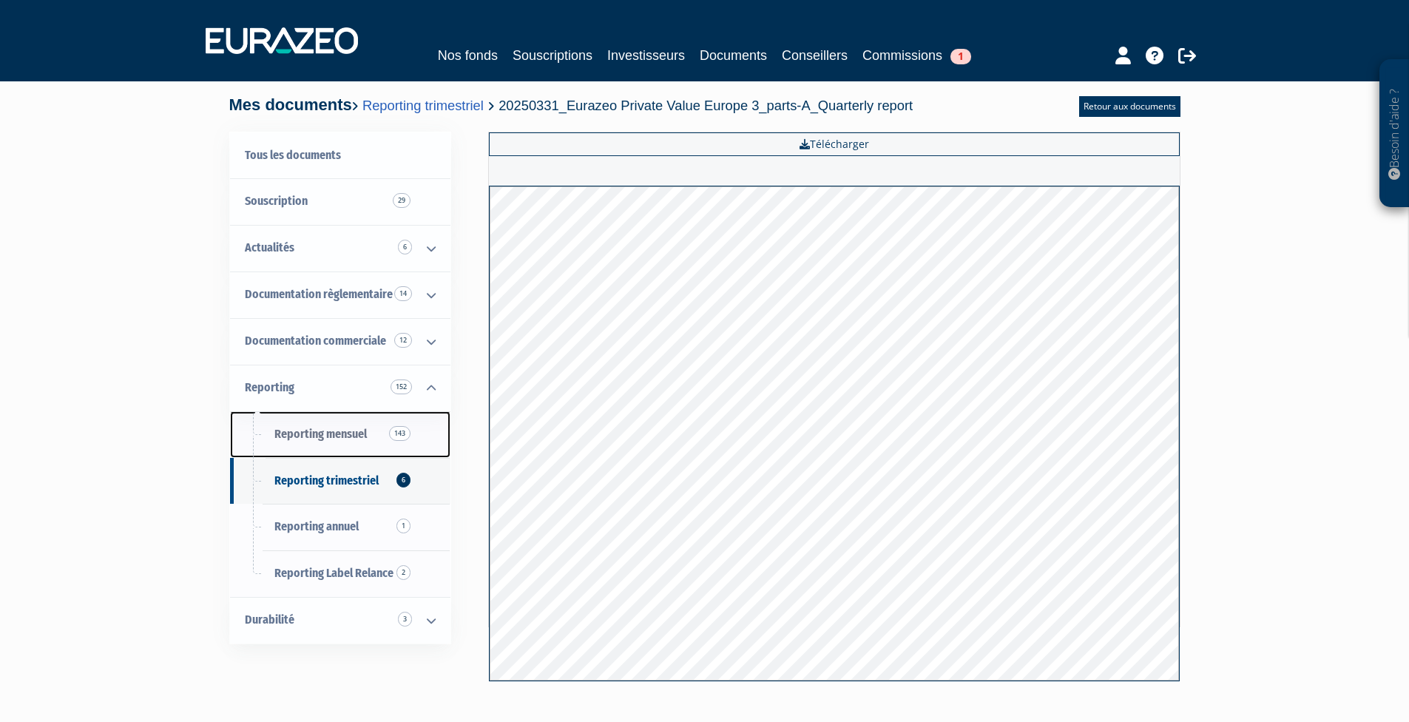
click at [329, 421] on link "Reporting mensuel 143" at bounding box center [340, 434] width 220 height 47
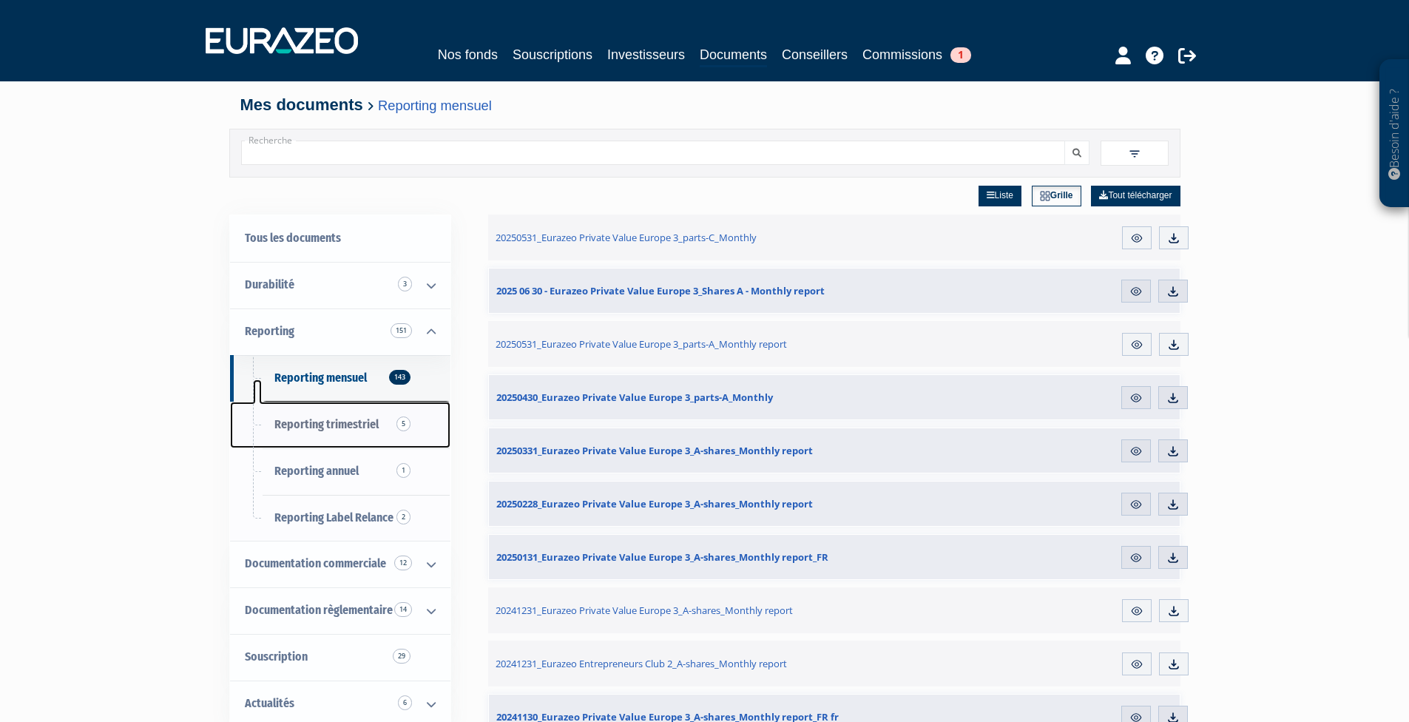
click at [308, 426] on span "Reporting trimestriel 5" at bounding box center [326, 424] width 104 height 14
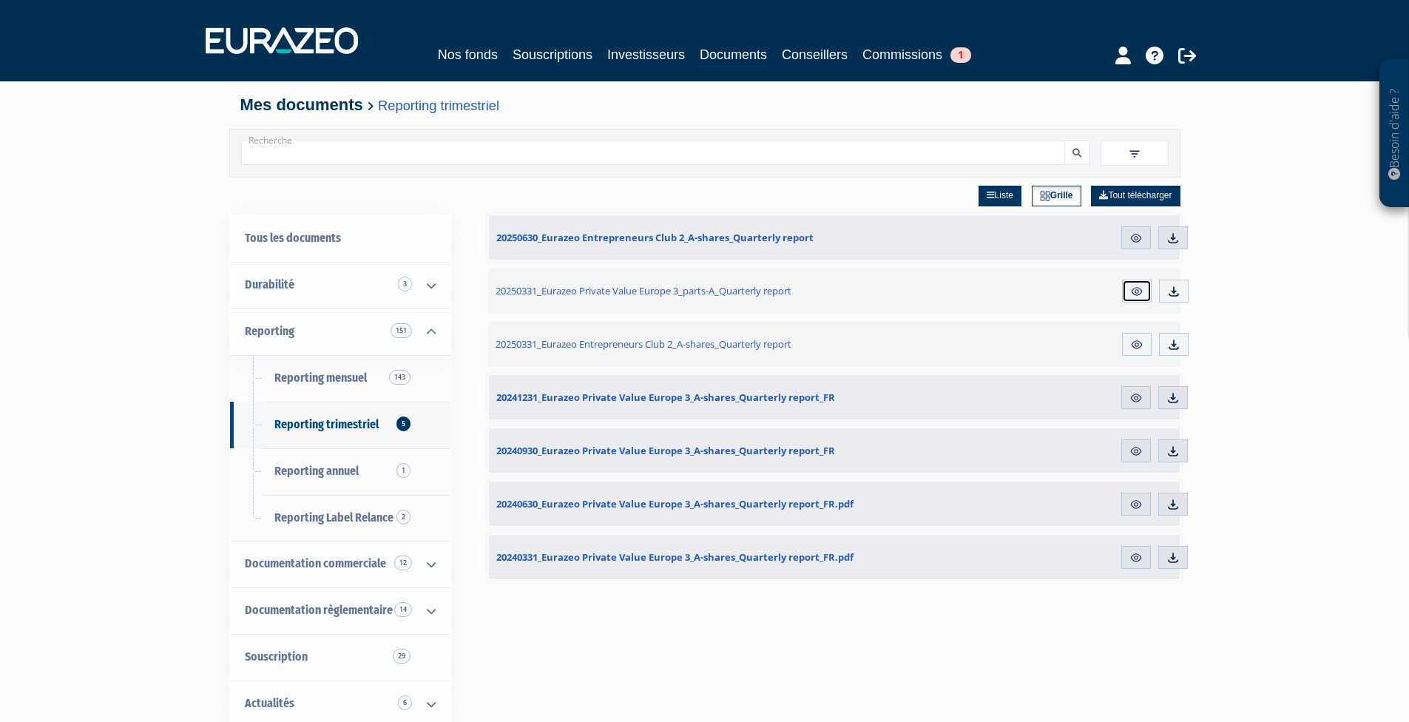
click at [1132, 288] on img at bounding box center [1136, 291] width 13 height 13
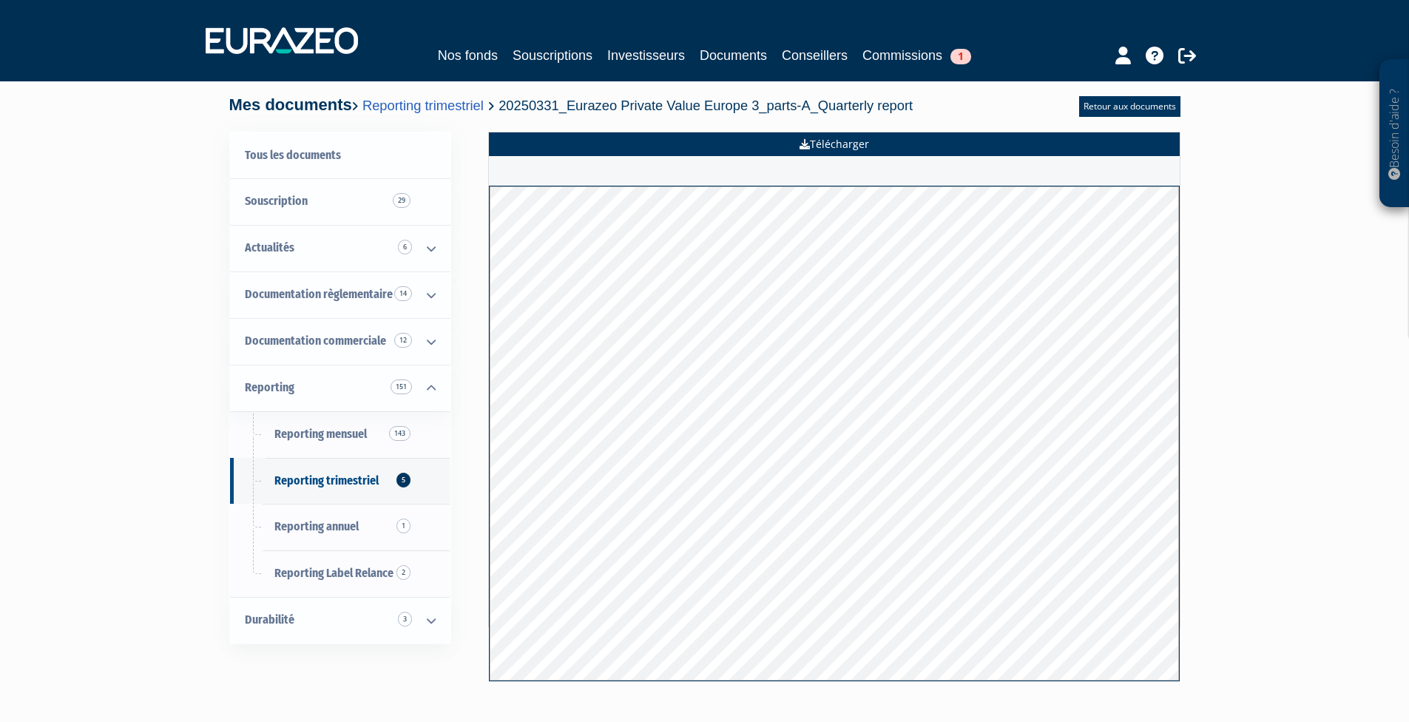
click at [804, 143] on icon at bounding box center [805, 144] width 10 height 10
click at [819, 144] on link "Télécharger" at bounding box center [834, 144] width 691 height 24
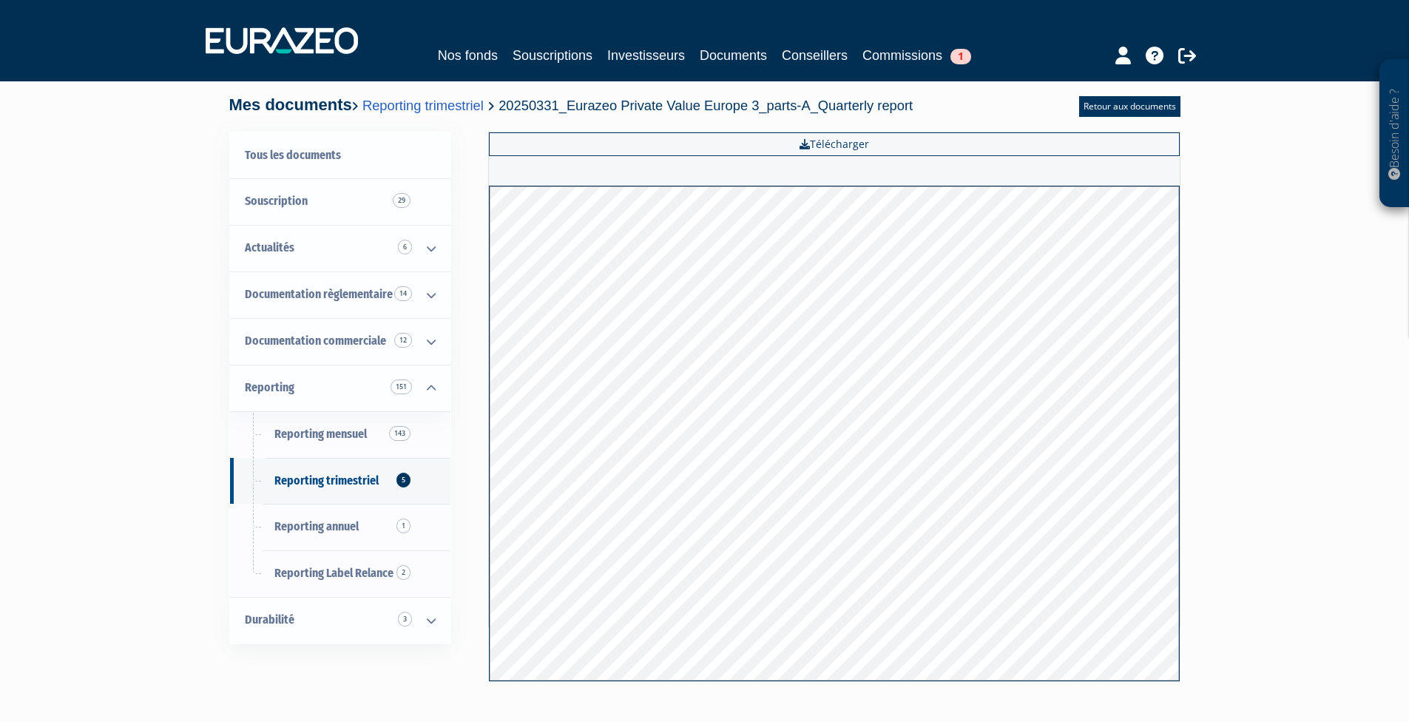
click at [939, 125] on div "Tous les documents Souscription 29 Actualités 6 Replay 5 Documentation règlemen…" at bounding box center [704, 419] width 929 height 605
